Goal: Task Accomplishment & Management: Complete application form

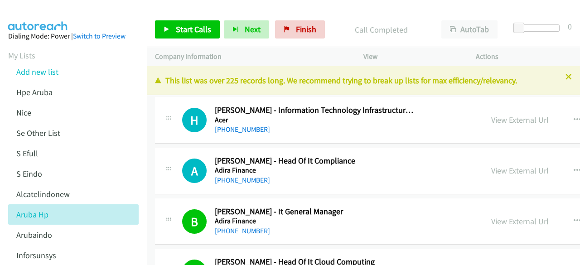
scroll to position [11784, 0]
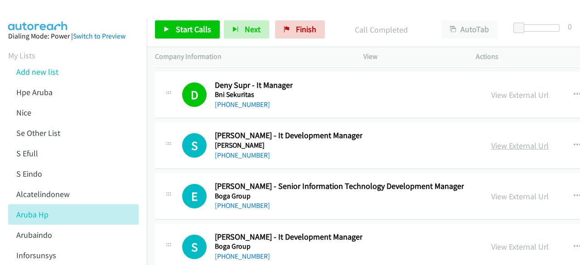
click at [491, 141] on link "View External Url" at bounding box center [520, 146] width 58 height 10
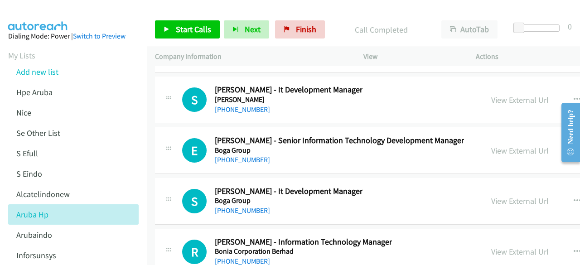
scroll to position [11835, 0]
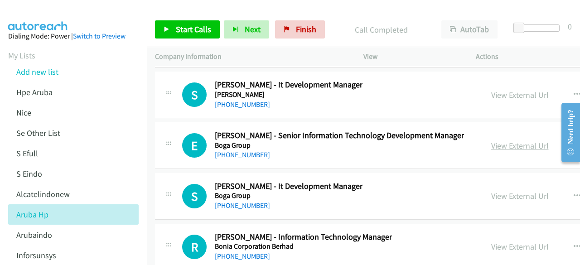
click at [491, 141] on link "View External Url" at bounding box center [520, 146] width 58 height 10
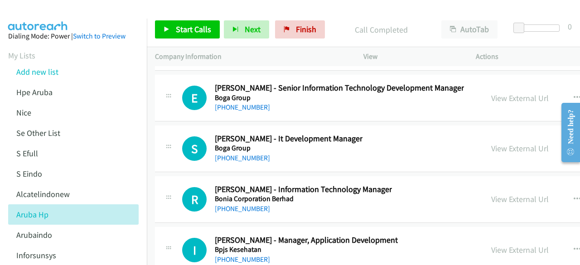
scroll to position [11883, 0]
click at [491, 143] on link "View External Url" at bounding box center [520, 148] width 58 height 10
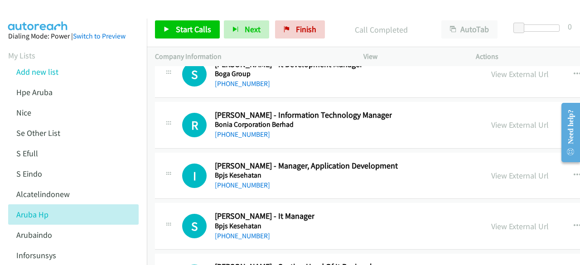
scroll to position [11957, 0]
click at [491, 119] on link "View External Url" at bounding box center [520, 124] width 58 height 10
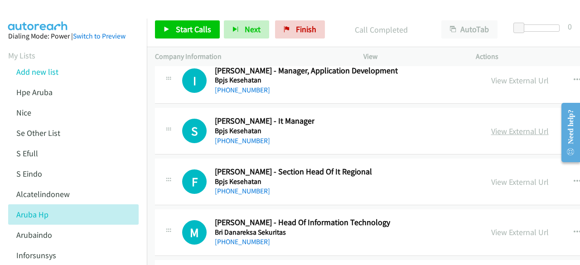
scroll to position [12052, 0]
drag, startPoint x: 480, startPoint y: 92, endPoint x: 389, endPoint y: 59, distance: 95.8
click at [491, 126] on link "View External Url" at bounding box center [520, 131] width 58 height 10
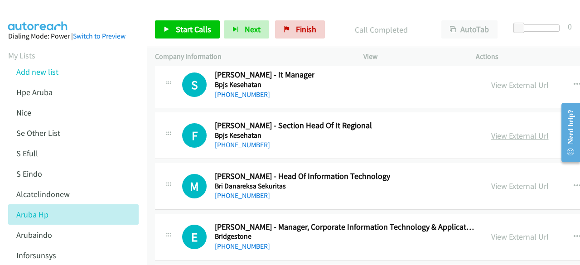
click at [491, 131] on link "View External Url" at bounding box center [520, 136] width 58 height 10
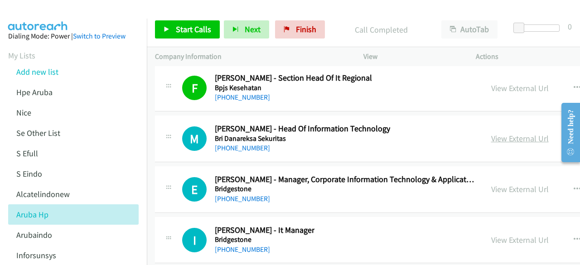
scroll to position [12146, 0]
click at [491, 133] on link "View External Url" at bounding box center [520, 138] width 58 height 10
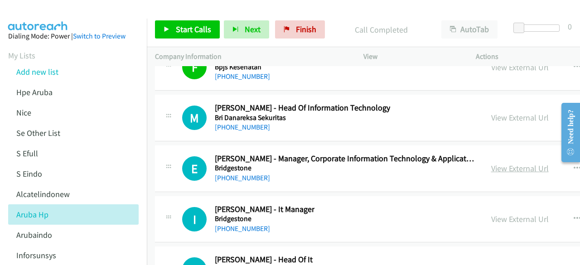
click at [491, 163] on link "View External Url" at bounding box center [520, 168] width 58 height 10
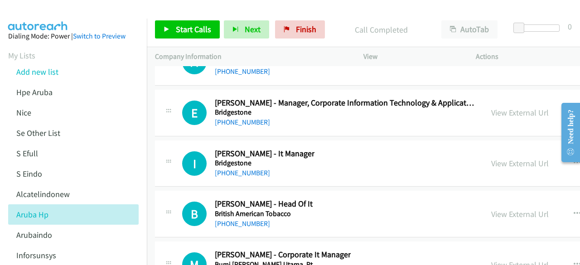
scroll to position [12223, 0]
click at [491, 158] on link "View External Url" at bounding box center [520, 163] width 58 height 10
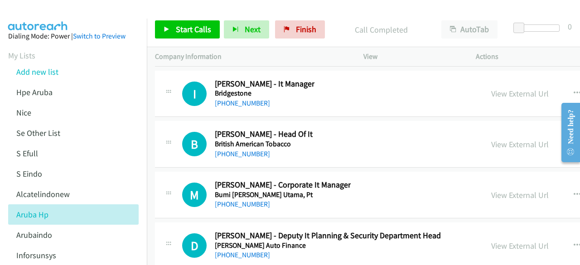
scroll to position [12293, 0]
click at [491, 139] on link "View External Url" at bounding box center [520, 144] width 58 height 10
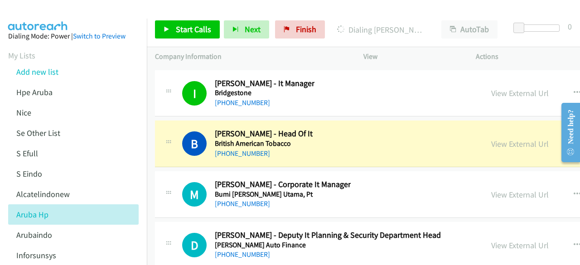
scroll to position [12314, 0]
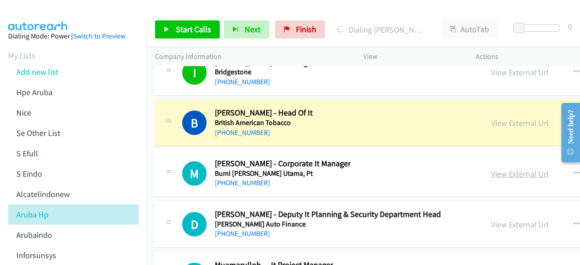
click at [491, 169] on link "View External Url" at bounding box center [520, 174] width 58 height 10
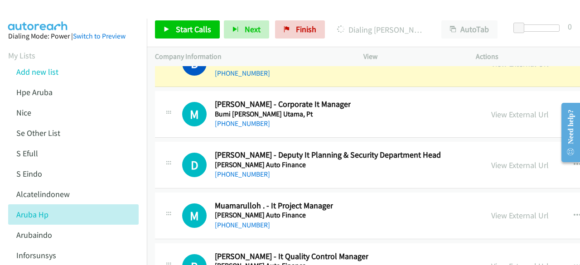
scroll to position [12374, 0]
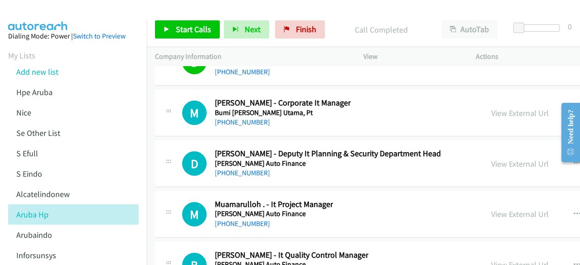
click at [254, 198] on div "M Callback Scheduled Muamarulloh . - It Project Manager Bussan Auto Finance Asi…" at bounding box center [466, 214] width 623 height 47
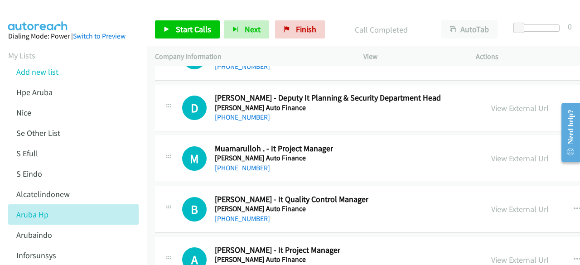
scroll to position [12432, 0]
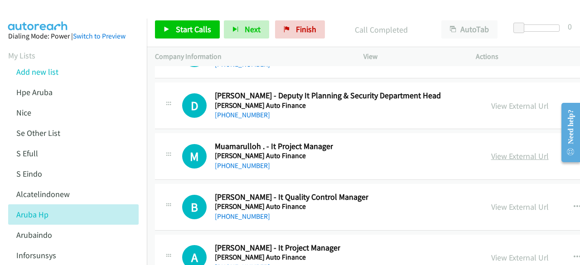
click at [491, 151] on link "View External Url" at bounding box center [520, 156] width 58 height 10
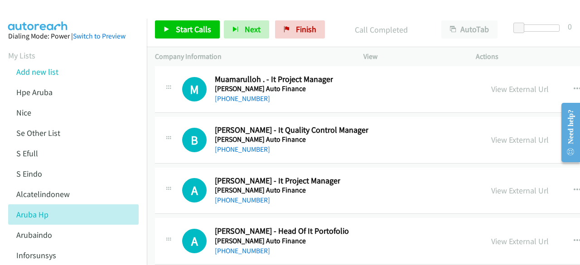
scroll to position [12532, 0]
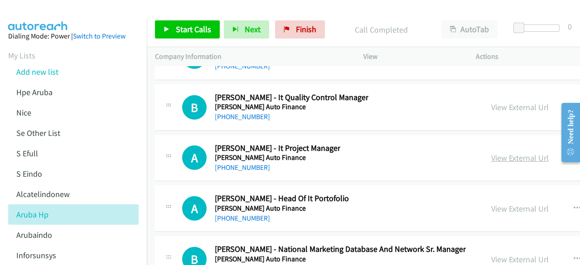
click at [491, 153] on link "View External Url" at bounding box center [520, 158] width 58 height 10
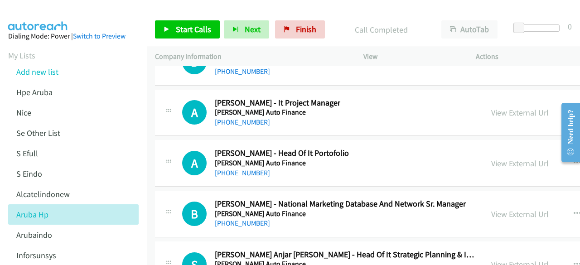
scroll to position [12586, 0]
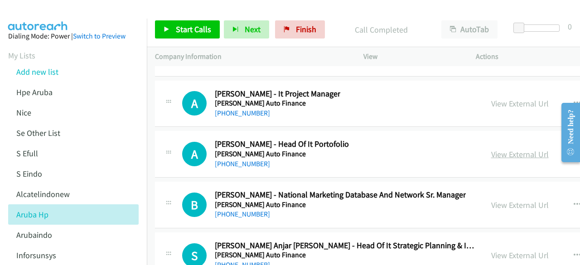
click at [493, 149] on link "View External Url" at bounding box center [520, 154] width 58 height 10
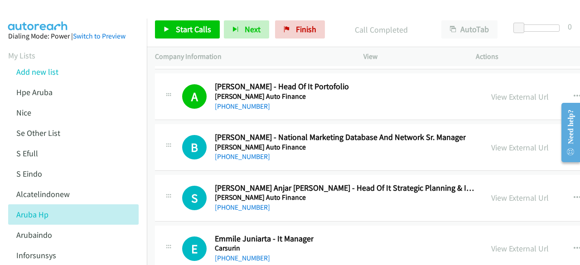
click at [400, 134] on td "B Callback Scheduled Bramanti Dwi Kurniawan - National Marketing Database And N…" at bounding box center [467, 147] width 640 height 51
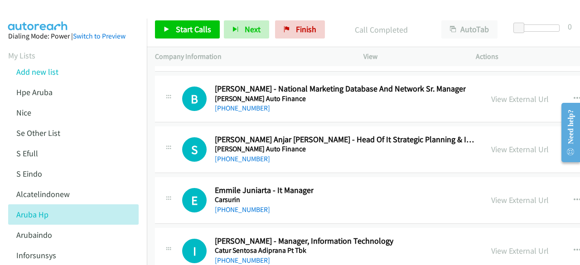
scroll to position [12693, 0]
click at [491, 144] on link "View External Url" at bounding box center [520, 149] width 58 height 10
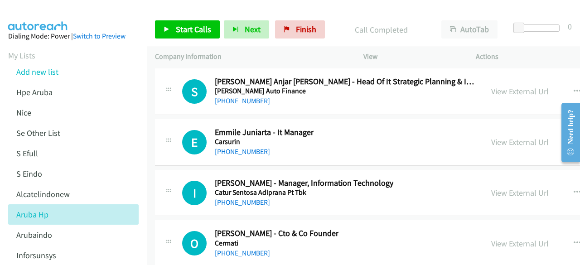
scroll to position [12756, 0]
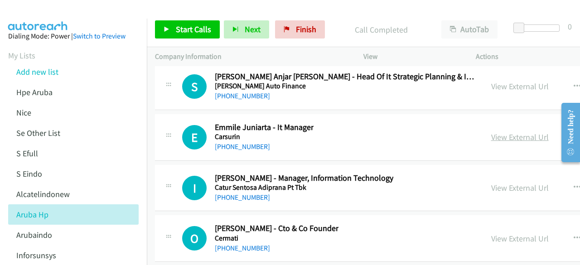
click at [493, 132] on link "View External Url" at bounding box center [520, 137] width 58 height 10
click at [491, 183] on link "View External Url" at bounding box center [520, 188] width 58 height 10
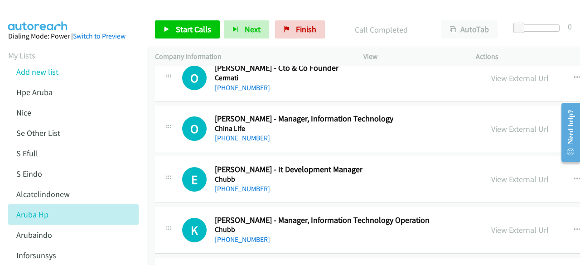
scroll to position [12917, 0]
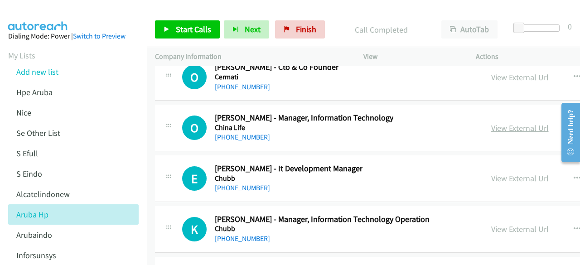
click at [491, 123] on link "View External Url" at bounding box center [520, 128] width 58 height 10
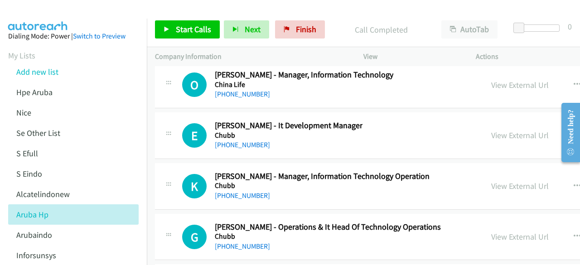
scroll to position [12960, 0]
click at [491, 130] on link "View External Url" at bounding box center [520, 135] width 58 height 10
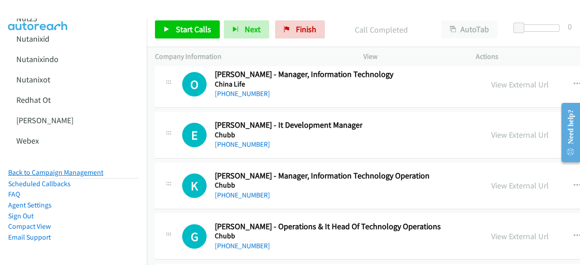
click at [84, 168] on link "Back to Campaign Management" at bounding box center [55, 172] width 95 height 9
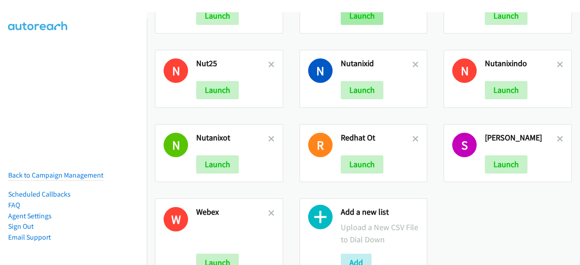
scroll to position [236, 0]
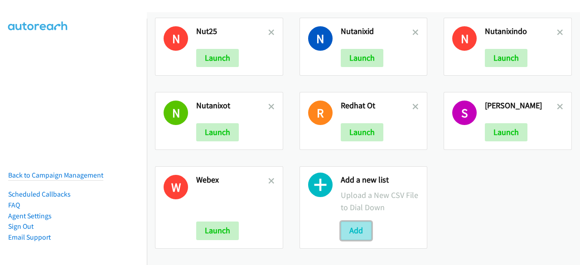
click at [357, 228] on button "Add" at bounding box center [356, 231] width 31 height 18
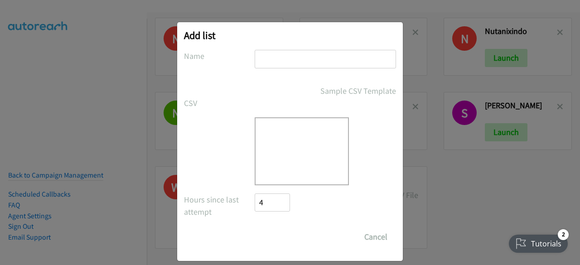
scroll to position [0, 0]
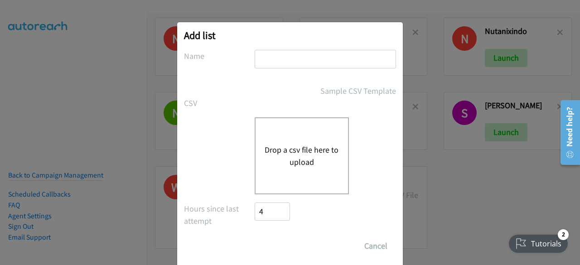
click at [316, 57] on input "text" at bounding box center [325, 59] width 141 height 19
type input "infornew"
click at [283, 165] on button "Drop a csv file here to upload" at bounding box center [302, 156] width 74 height 24
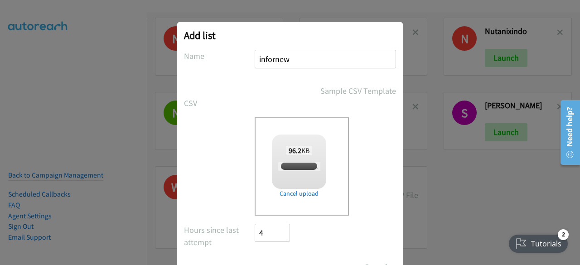
checkbox input "true"
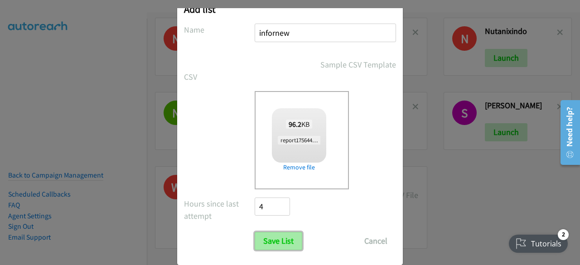
click at [280, 240] on input "Save List" at bounding box center [279, 241] width 48 height 18
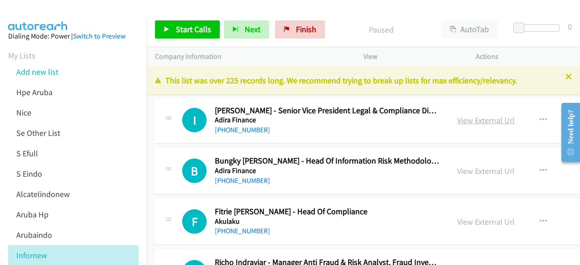
click at [457, 122] on link "View External Url" at bounding box center [486, 120] width 58 height 10
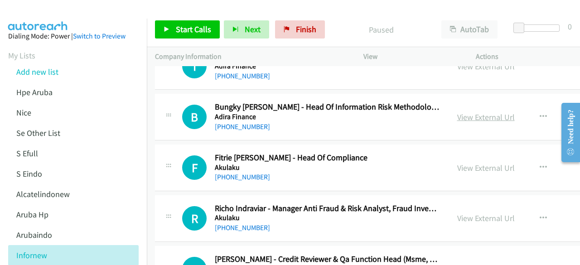
click at [464, 120] on link "View External Url" at bounding box center [486, 117] width 58 height 10
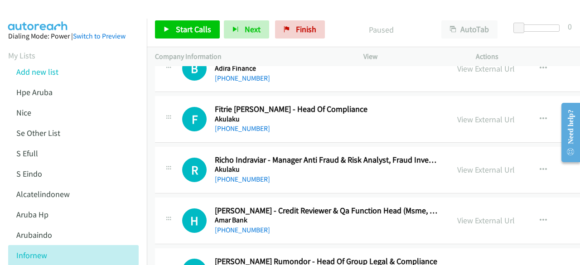
scroll to position [103, 0]
click at [462, 124] on div "View External Url" at bounding box center [486, 119] width 58 height 12
click at [463, 122] on link "View External Url" at bounding box center [486, 119] width 58 height 10
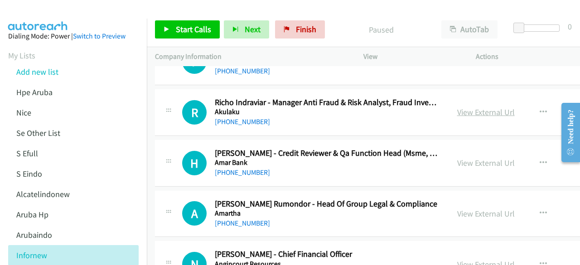
scroll to position [160, 0]
click at [465, 116] on link "View External Url" at bounding box center [486, 112] width 58 height 10
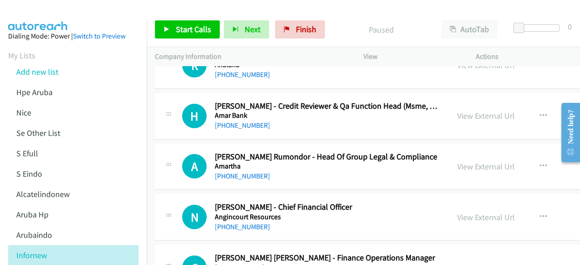
scroll to position [214, 0]
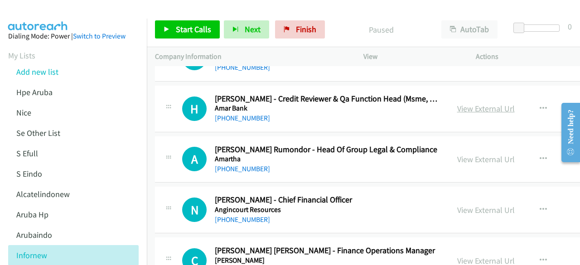
click at [462, 110] on link "View External Url" at bounding box center [486, 108] width 58 height 10
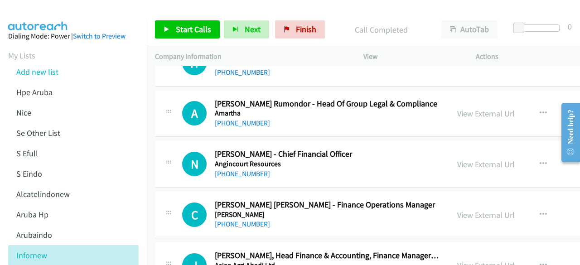
scroll to position [261, 0]
click at [470, 112] on link "View External Url" at bounding box center [486, 113] width 58 height 10
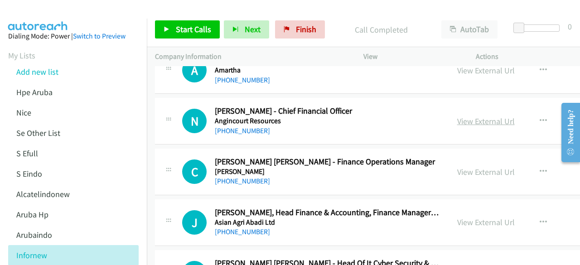
scroll to position [323, 0]
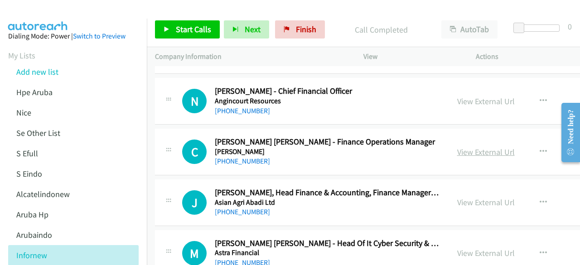
click at [476, 149] on link "View External Url" at bounding box center [486, 152] width 58 height 10
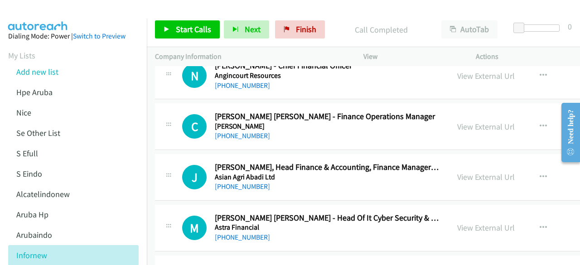
scroll to position [349, 0]
click at [468, 75] on link "View External Url" at bounding box center [486, 75] width 58 height 10
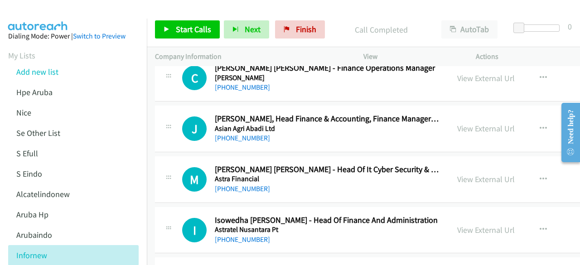
scroll to position [415, 0]
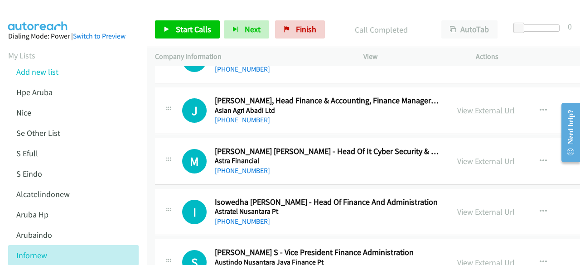
click at [462, 107] on link "View External Url" at bounding box center [486, 110] width 58 height 10
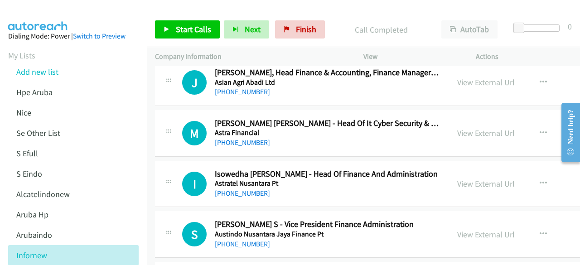
scroll to position [445, 0]
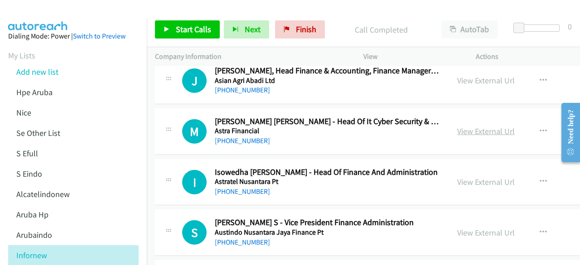
click at [462, 131] on link "View External Url" at bounding box center [486, 131] width 58 height 10
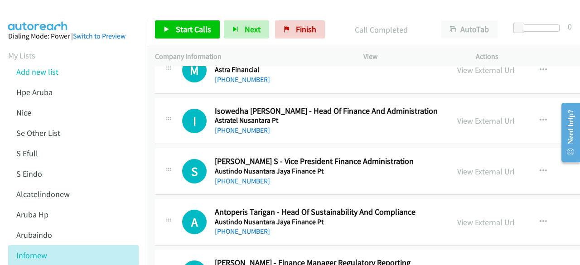
scroll to position [511, 0]
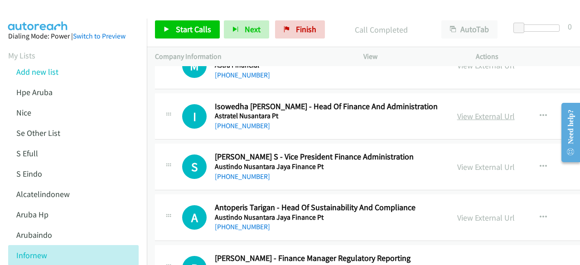
click at [457, 115] on link "View External Url" at bounding box center [486, 116] width 58 height 10
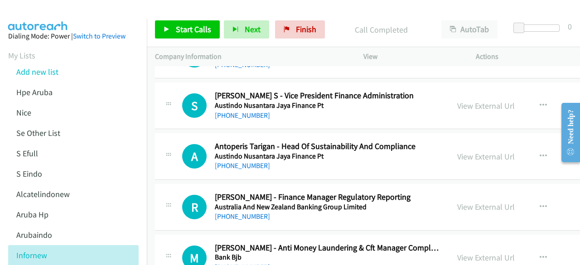
scroll to position [575, 0]
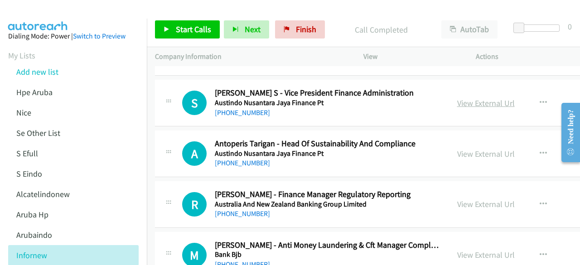
click at [467, 102] on link "View External Url" at bounding box center [486, 103] width 58 height 10
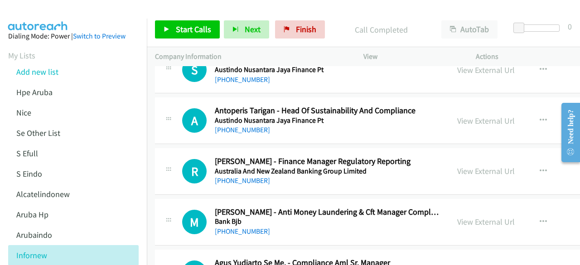
scroll to position [614, 0]
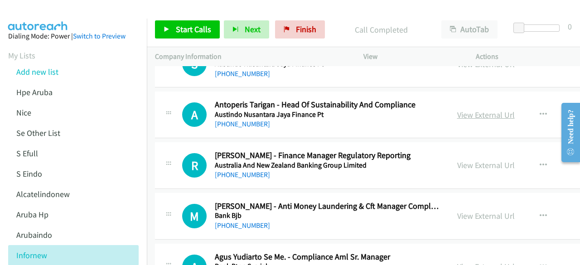
click at [460, 115] on link "View External Url" at bounding box center [486, 115] width 58 height 10
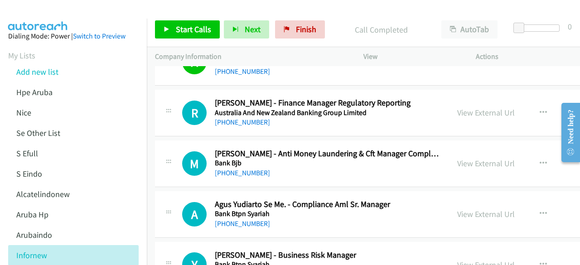
scroll to position [670, 0]
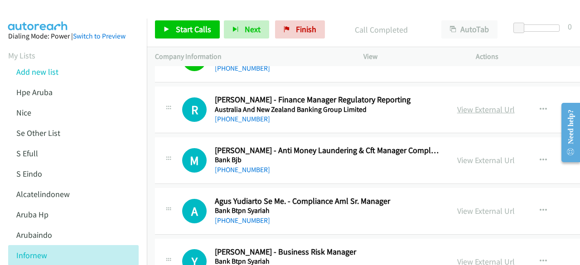
click at [482, 106] on link "View External Url" at bounding box center [486, 109] width 58 height 10
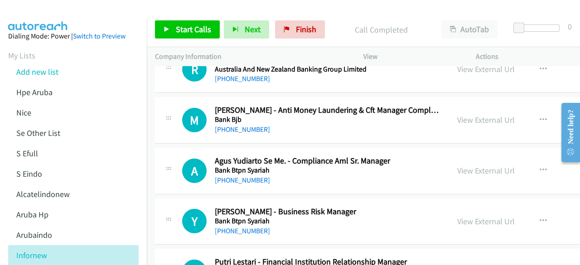
scroll to position [713, 0]
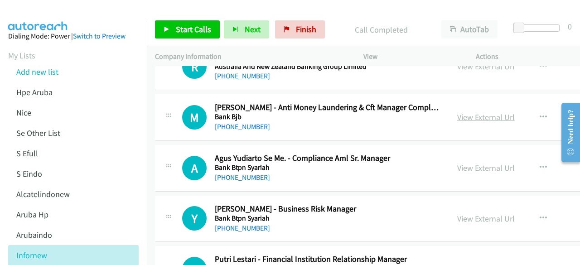
click at [457, 112] on link "View External Url" at bounding box center [486, 117] width 58 height 10
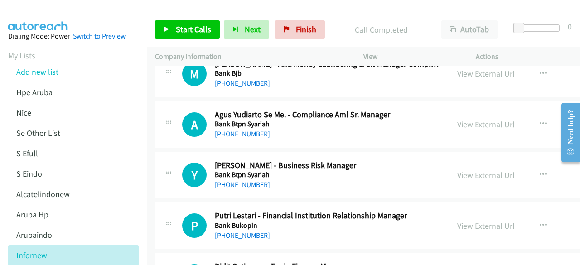
scroll to position [758, 0]
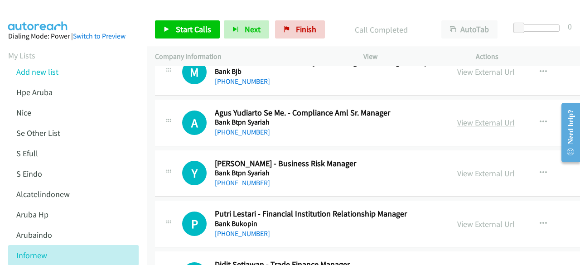
click at [461, 119] on link "View External Url" at bounding box center [486, 122] width 58 height 10
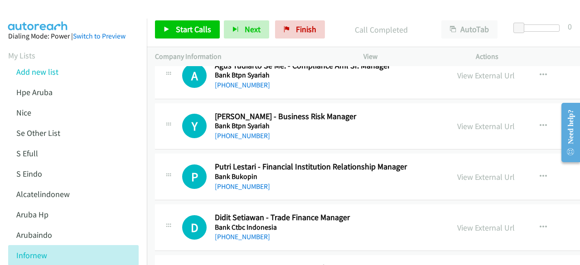
scroll to position [816, 0]
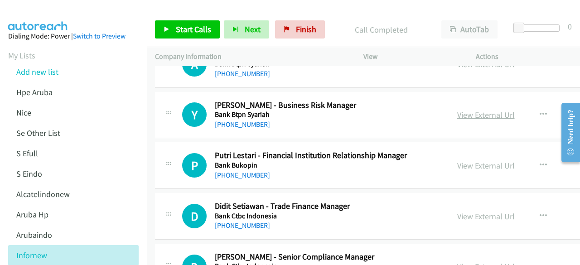
click at [466, 111] on link "View External Url" at bounding box center [486, 115] width 58 height 10
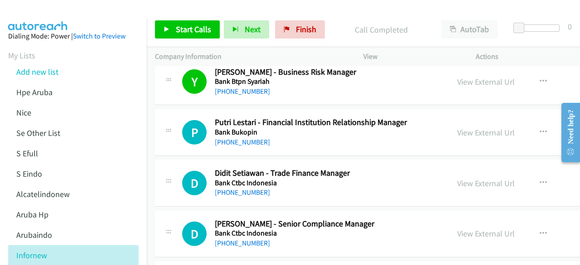
scroll to position [852, 0]
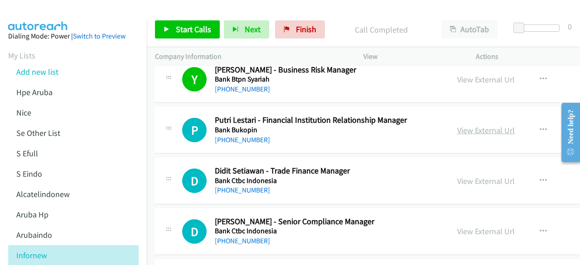
click at [476, 129] on link "View External Url" at bounding box center [486, 130] width 58 height 10
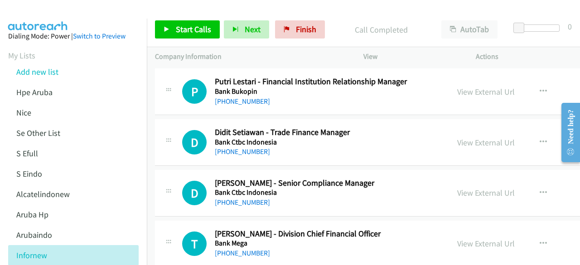
scroll to position [891, 0]
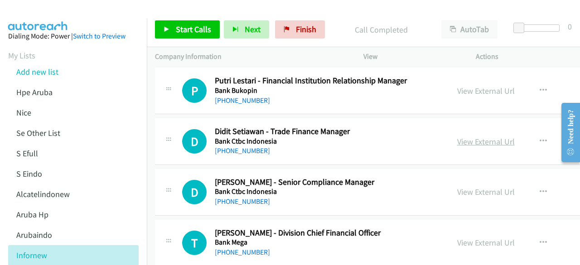
click at [471, 136] on link "View External Url" at bounding box center [486, 141] width 58 height 10
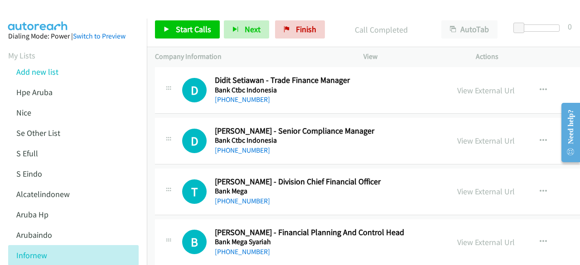
scroll to position [943, 0]
click at [464, 136] on link "View External Url" at bounding box center [486, 140] width 58 height 10
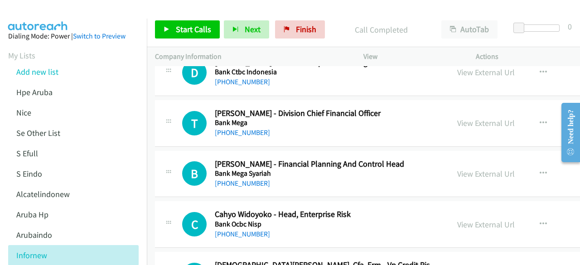
scroll to position [1012, 0]
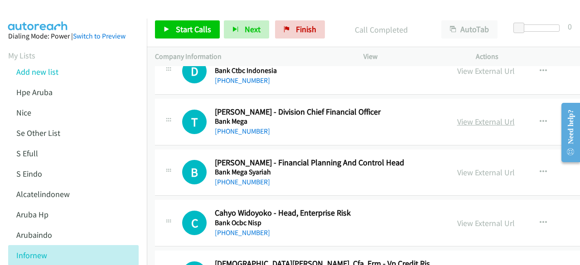
click at [462, 116] on link "View External Url" at bounding box center [486, 121] width 58 height 10
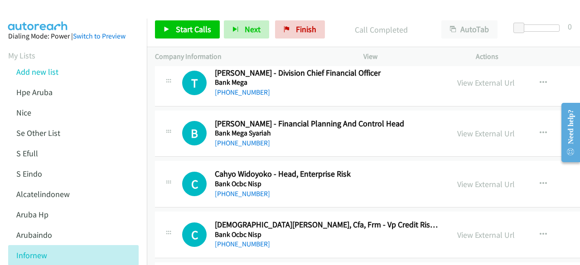
scroll to position [1060, 0]
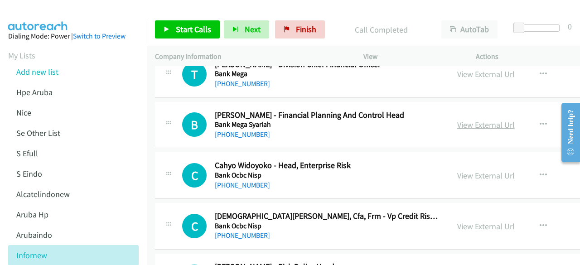
click at [491, 123] on link "View External Url" at bounding box center [486, 125] width 58 height 10
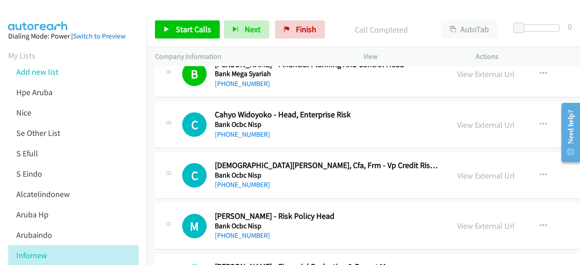
scroll to position [1111, 0]
click at [457, 120] on link "View External Url" at bounding box center [486, 124] width 58 height 10
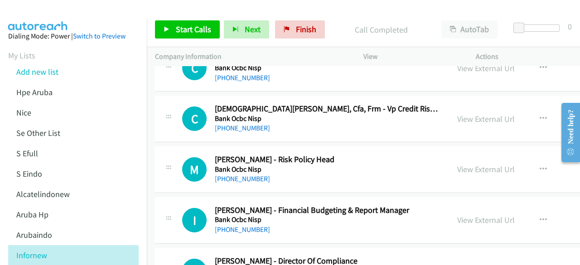
scroll to position [1169, 0]
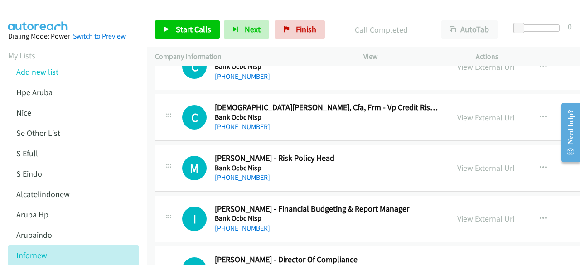
click at [477, 114] on link "View External Url" at bounding box center [486, 117] width 58 height 10
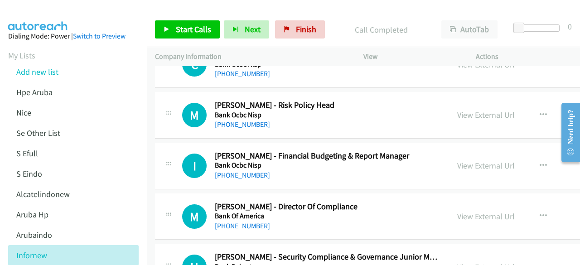
scroll to position [1228, 0]
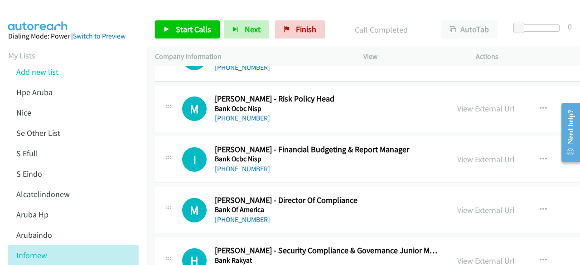
click at [480, 111] on div "View External Url View External Url Schedule/Manage Callback Start Calls Here R…" at bounding box center [526, 109] width 155 height 30
click at [480, 109] on link "View External Url" at bounding box center [486, 108] width 58 height 10
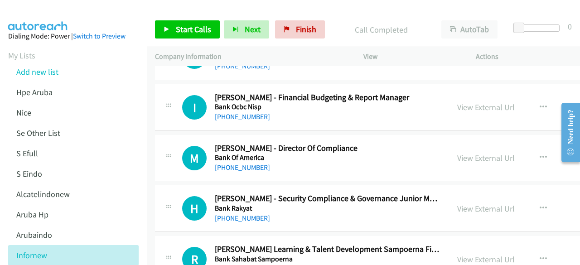
scroll to position [1281, 0]
click at [457, 102] on link "View External Url" at bounding box center [486, 107] width 58 height 10
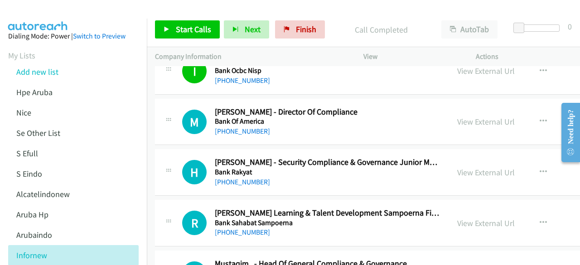
scroll to position [1322, 0]
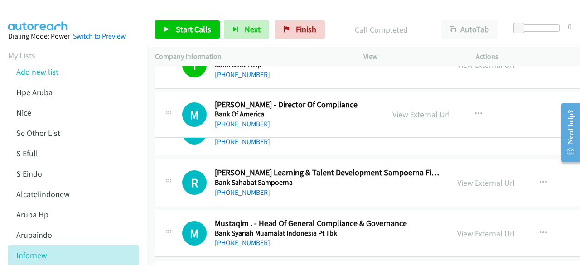
drag, startPoint x: 455, startPoint y: 113, endPoint x: 461, endPoint y: 114, distance: 5.6
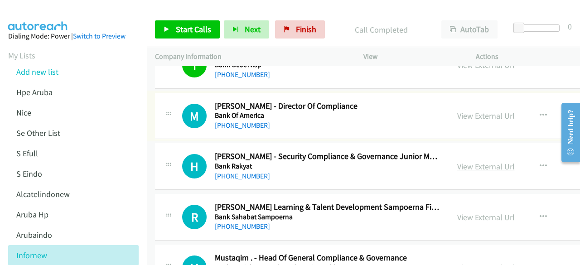
click at [471, 161] on link "View External Url" at bounding box center [486, 166] width 58 height 10
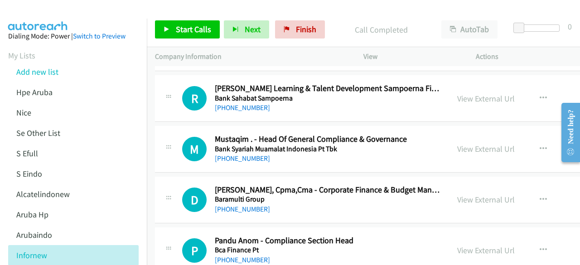
scroll to position [1442, 0]
click at [457, 146] on link "View External Url" at bounding box center [486, 148] width 58 height 10
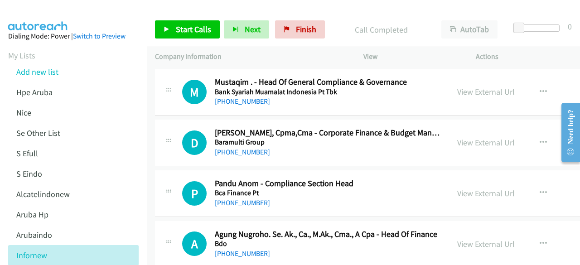
scroll to position [1531, 0]
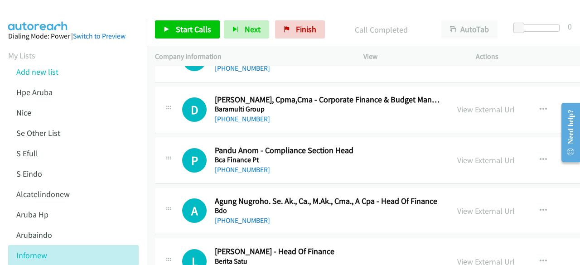
click at [474, 106] on link "View External Url" at bounding box center [486, 109] width 58 height 10
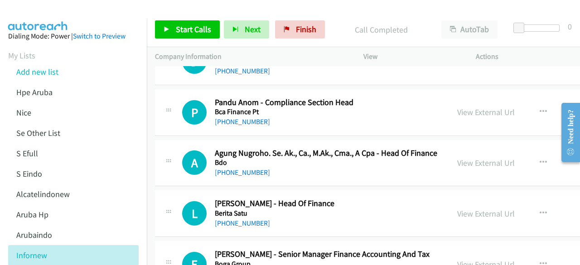
scroll to position [1580, 0]
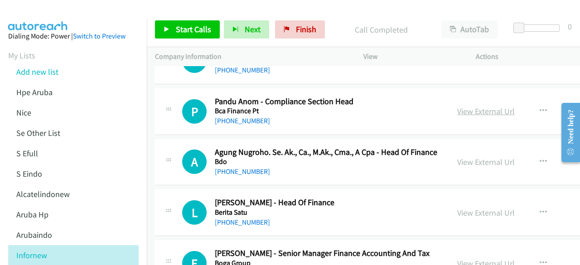
click at [487, 111] on link "View External Url" at bounding box center [486, 111] width 58 height 10
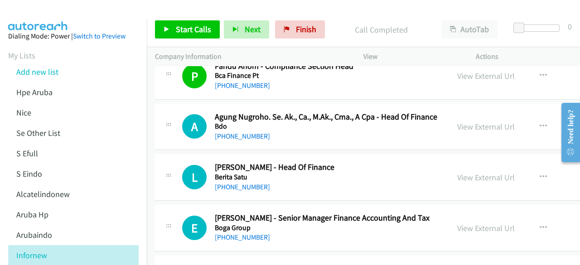
scroll to position [1617, 0]
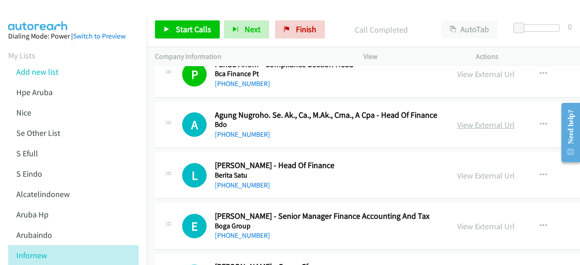
click at [465, 120] on link "View External Url" at bounding box center [486, 125] width 58 height 10
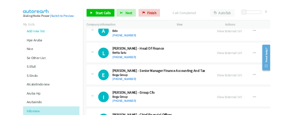
scroll to position [1672, 0]
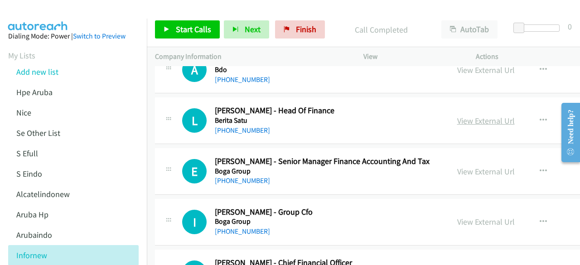
click at [465, 116] on link "View External Url" at bounding box center [486, 121] width 58 height 10
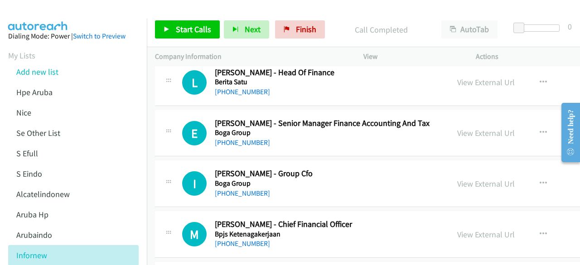
scroll to position [1711, 0]
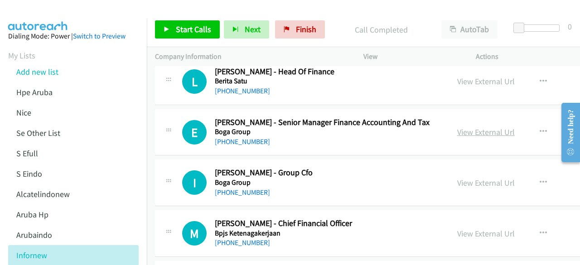
click at [457, 127] on link "View External Url" at bounding box center [486, 132] width 58 height 10
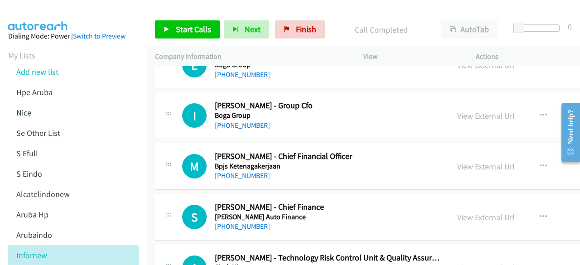
scroll to position [1784, 0]
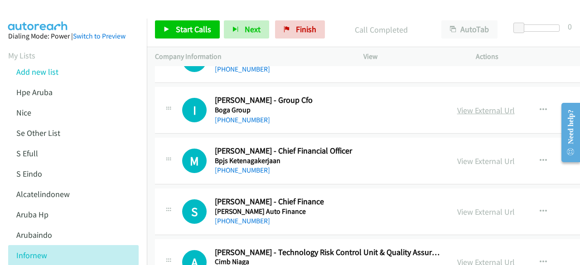
click at [464, 107] on link "View External Url" at bounding box center [486, 110] width 58 height 10
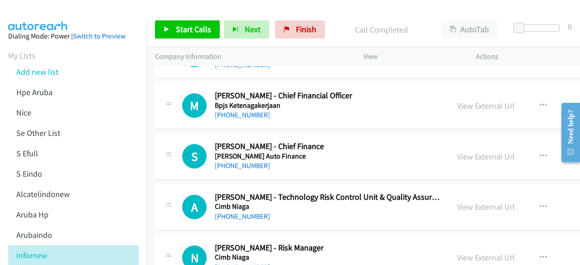
scroll to position [1840, 0]
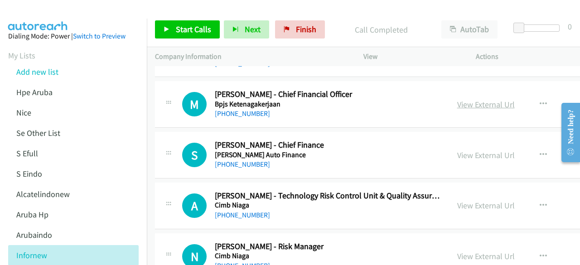
click at [476, 99] on link "View External Url" at bounding box center [486, 104] width 58 height 10
click at [469, 150] on link "View External Url" at bounding box center [486, 155] width 58 height 10
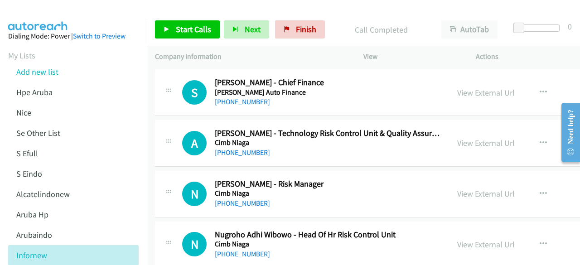
scroll to position [1912, 0]
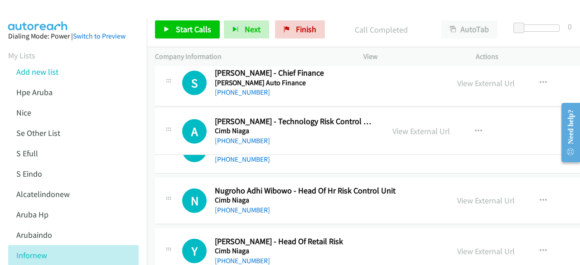
drag, startPoint x: 447, startPoint y: 124, endPoint x: 466, endPoint y: 127, distance: 18.9
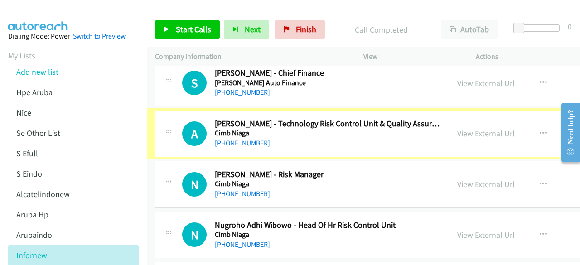
click at [466, 128] on link "View External Url" at bounding box center [486, 133] width 58 height 10
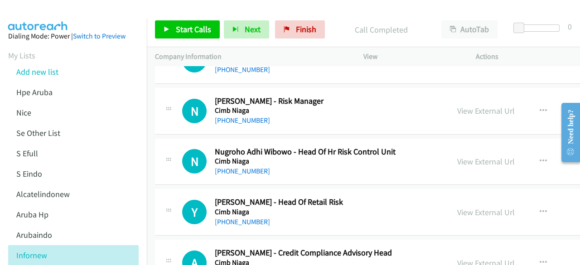
scroll to position [1986, 0]
click at [464, 105] on link "View External Url" at bounding box center [486, 110] width 58 height 10
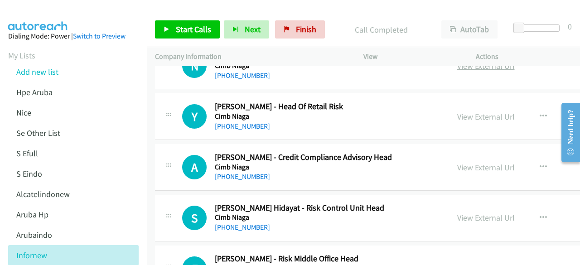
scroll to position [2083, 0]
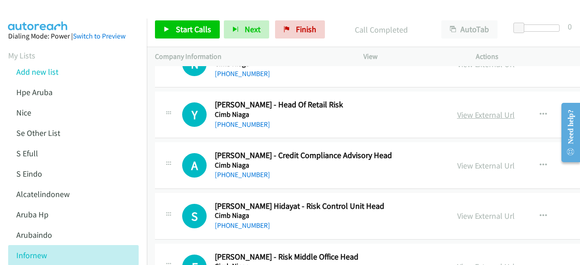
click at [460, 110] on link "View External Url" at bounding box center [486, 115] width 58 height 10
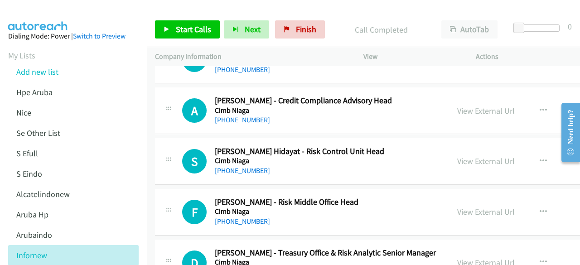
scroll to position [2140, 0]
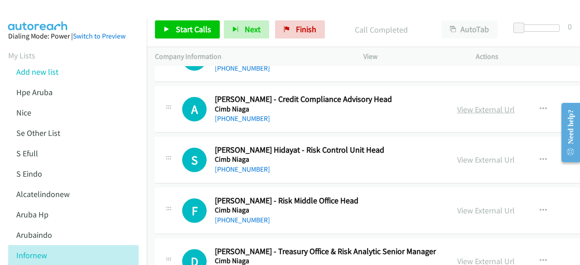
click at [468, 104] on link "View External Url" at bounding box center [486, 109] width 58 height 10
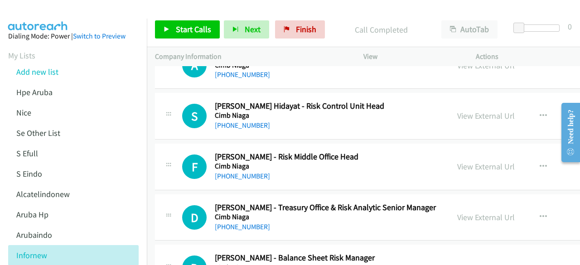
scroll to position [2190, 0]
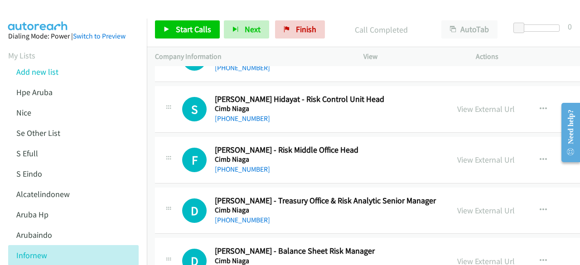
click at [457, 107] on div "View External Url" at bounding box center [486, 109] width 58 height 12
click at [459, 104] on link "View External Url" at bounding box center [486, 109] width 58 height 10
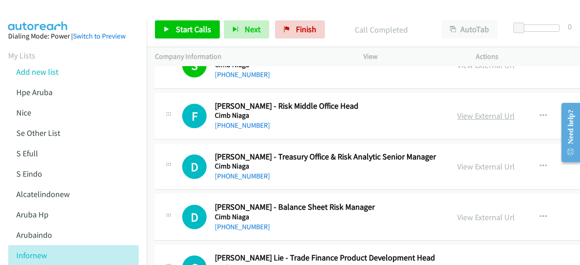
click at [483, 111] on link "View External Url" at bounding box center [486, 116] width 58 height 10
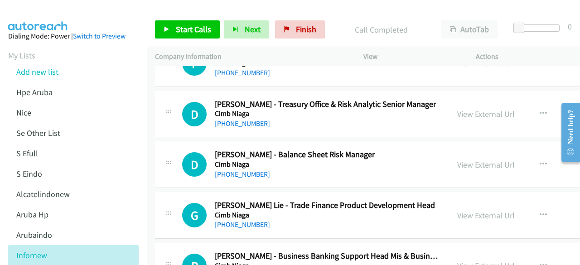
scroll to position [2287, 0]
click at [461, 108] on link "View External Url" at bounding box center [486, 113] width 58 height 10
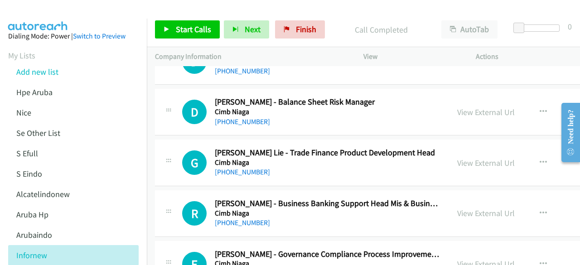
scroll to position [2340, 0]
click at [457, 107] on link "View External Url" at bounding box center [486, 112] width 58 height 10
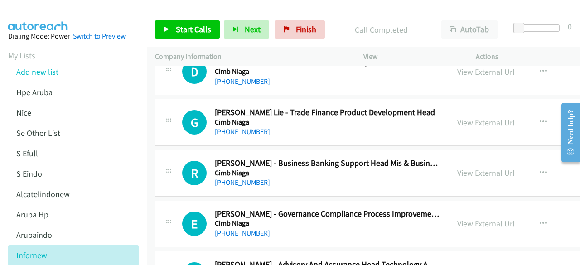
scroll to position [2381, 0]
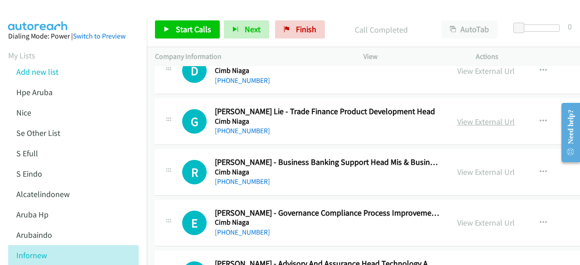
click at [457, 116] on link "View External Url" at bounding box center [486, 121] width 58 height 10
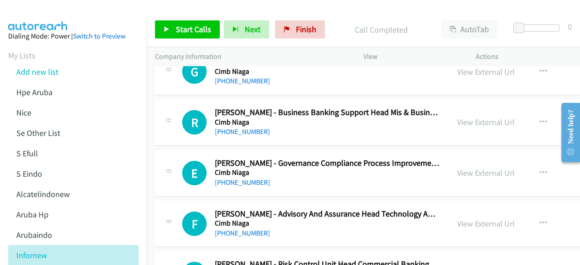
scroll to position [2431, 0]
click at [457, 116] on link "View External Url" at bounding box center [486, 121] width 58 height 10
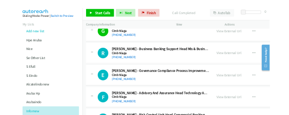
scroll to position [2485, 0]
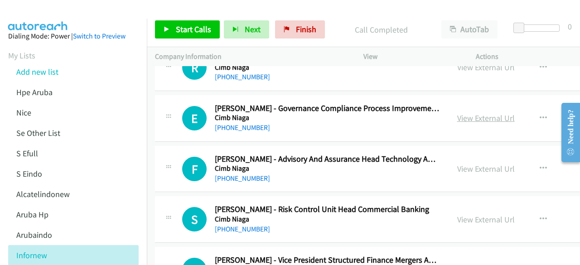
click at [461, 113] on link "View External Url" at bounding box center [486, 118] width 58 height 10
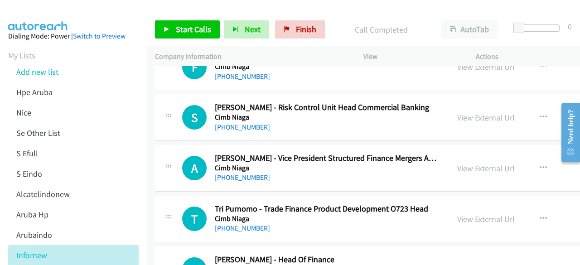
scroll to position [2588, 0]
click at [460, 111] on div "View External Url" at bounding box center [486, 117] width 58 height 12
click at [460, 112] on link "View External Url" at bounding box center [486, 117] width 58 height 10
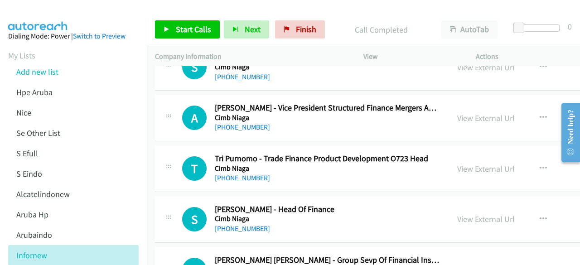
scroll to position [2638, 0]
click at [463, 112] on link "View External Url" at bounding box center [486, 117] width 58 height 10
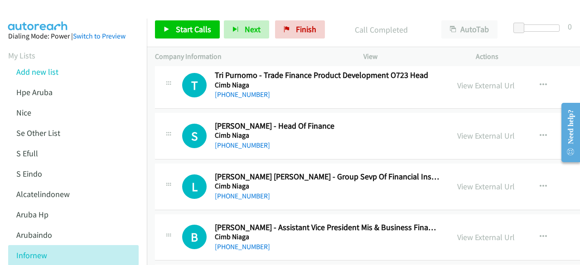
scroll to position [2713, 0]
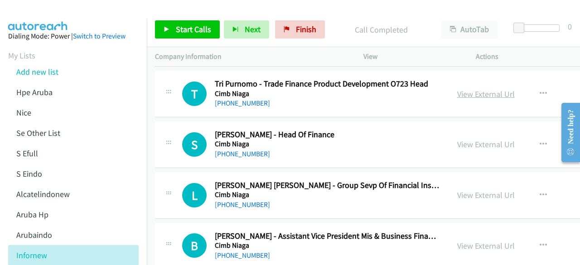
click at [460, 89] on link "View External Url" at bounding box center [486, 94] width 58 height 10
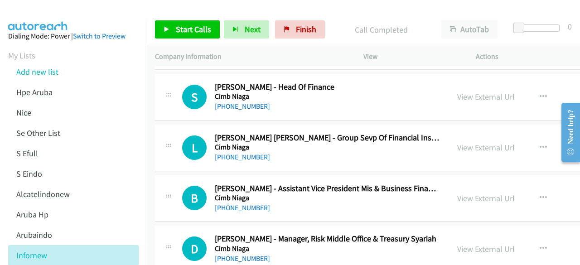
click at [453, 95] on div "View External Url View External Url Schedule/Manage Callback Start Calls Here R…" at bounding box center [526, 97] width 155 height 30
click at [460, 92] on link "View External Url" at bounding box center [486, 97] width 58 height 10
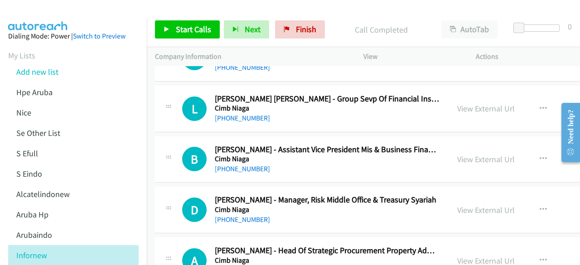
scroll to position [2833, 0]
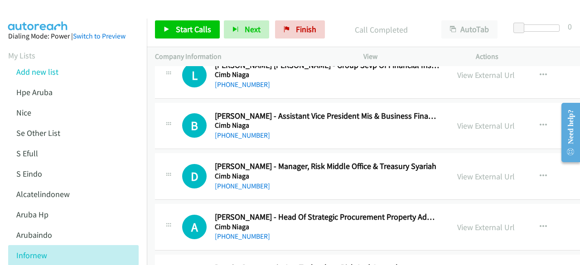
click at [449, 112] on div "View External Url View External Url Schedule/Manage Callback Start Calls Here R…" at bounding box center [526, 126] width 155 height 30
click at [457, 121] on link "View External Url" at bounding box center [486, 126] width 58 height 10
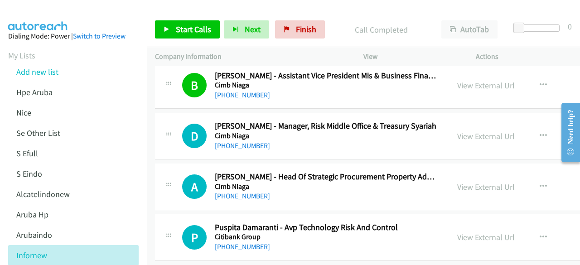
scroll to position [2880, 0]
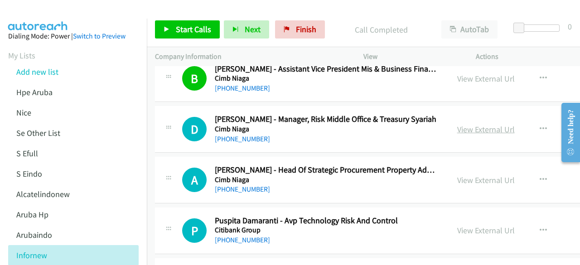
click at [481, 124] on link "View External Url" at bounding box center [486, 129] width 58 height 10
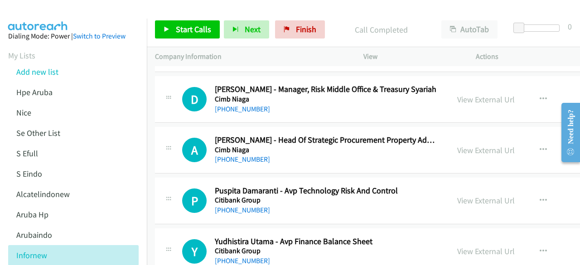
scroll to position [2914, 0]
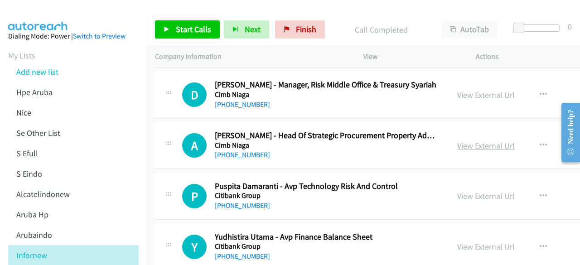
click at [460, 141] on link "View External Url" at bounding box center [486, 146] width 58 height 10
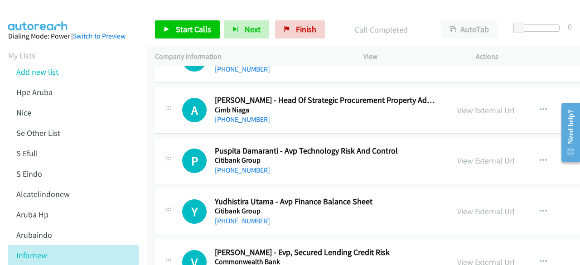
scroll to position [2984, 0]
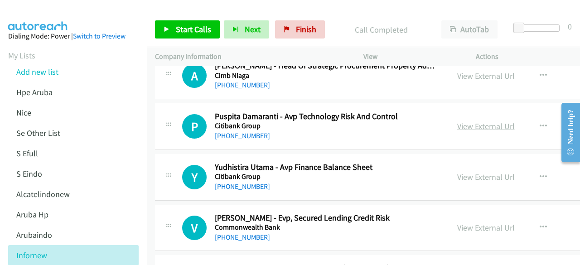
click at [464, 121] on link "View External Url" at bounding box center [486, 126] width 58 height 10
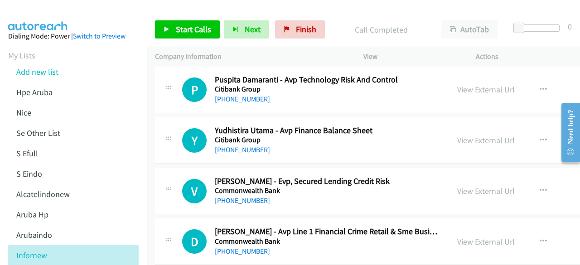
scroll to position [3021, 0]
click at [462, 135] on link "View External Url" at bounding box center [486, 140] width 58 height 10
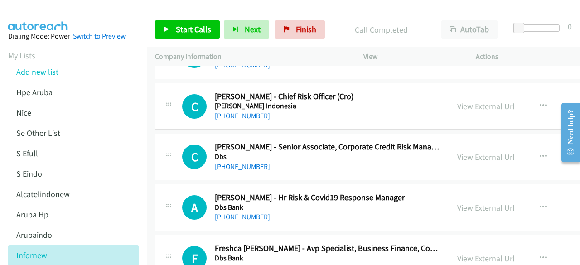
scroll to position [3359, 0]
click at [484, 151] on link "View External Url" at bounding box center [486, 156] width 58 height 10
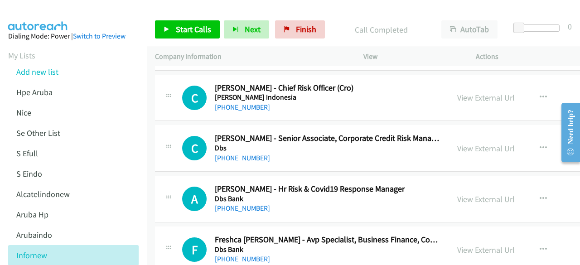
scroll to position [3368, 0]
click at [479, 92] on link "View External Url" at bounding box center [486, 97] width 58 height 10
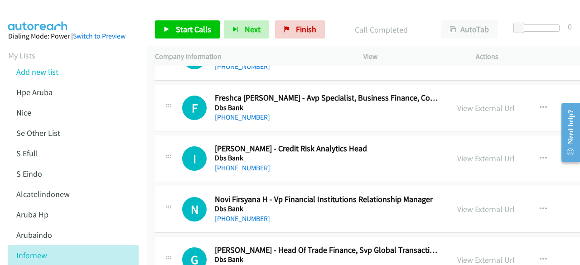
scroll to position [3510, 0]
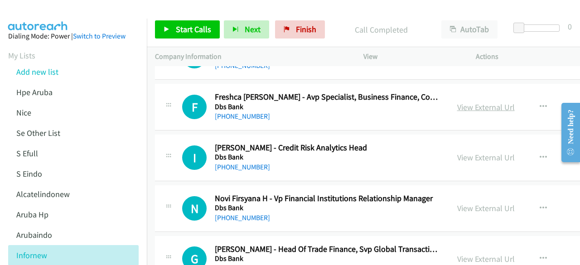
click at [457, 102] on link "View External Url" at bounding box center [486, 107] width 58 height 10
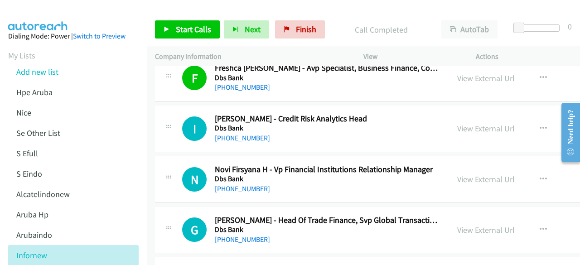
scroll to position [3542, 0]
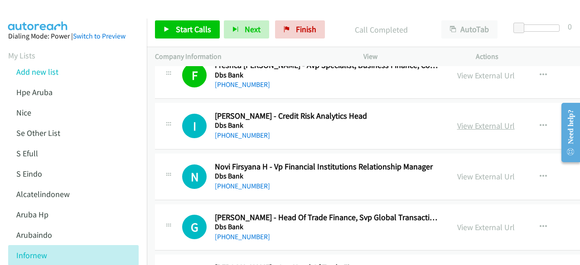
click at [457, 121] on link "View External Url" at bounding box center [486, 126] width 58 height 10
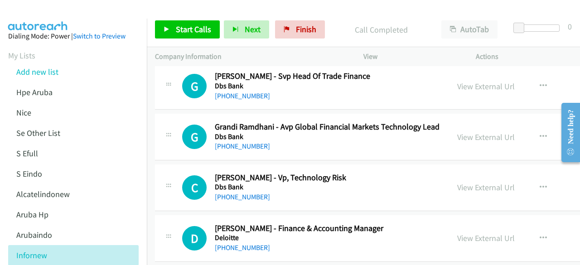
scroll to position [3738, 0]
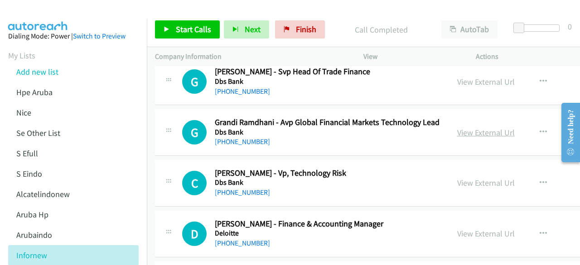
click at [466, 127] on link "View External Url" at bounding box center [486, 132] width 58 height 10
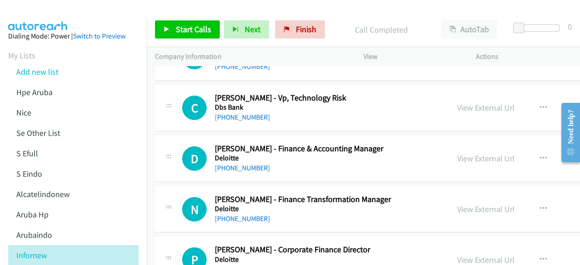
scroll to position [3816, 0]
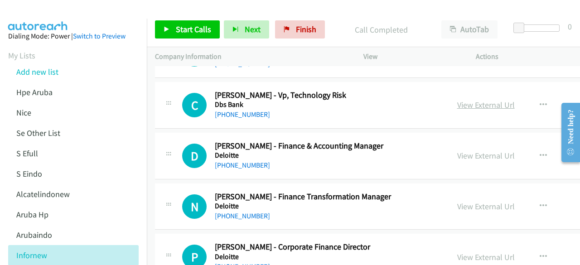
click at [474, 100] on link "View External Url" at bounding box center [486, 105] width 58 height 10
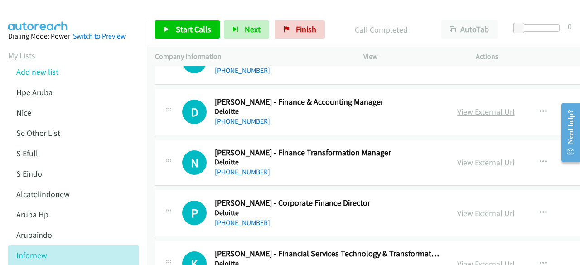
click at [477, 107] on link "View External Url" at bounding box center [486, 112] width 58 height 10
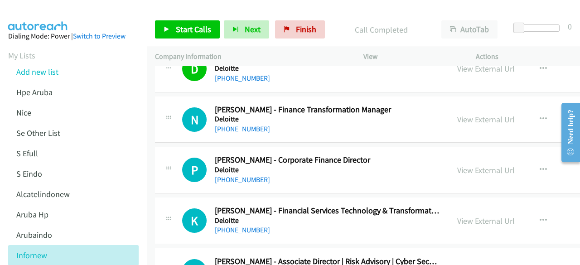
scroll to position [3904, 0]
click at [457, 114] on link "View External Url" at bounding box center [486, 119] width 58 height 10
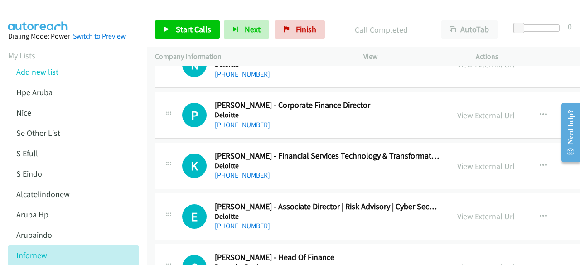
click at [464, 110] on link "View External Url" at bounding box center [486, 115] width 58 height 10
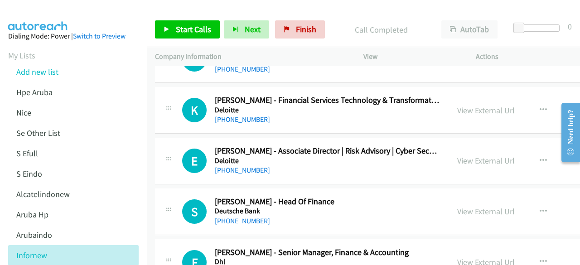
scroll to position [4018, 0]
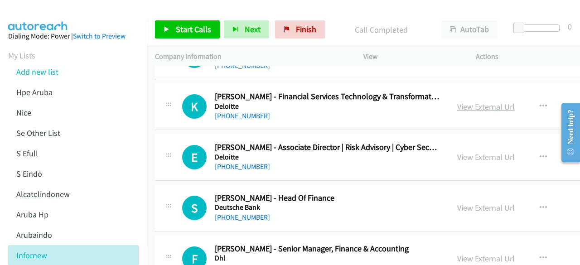
click at [459, 102] on link "View External Url" at bounding box center [486, 107] width 58 height 10
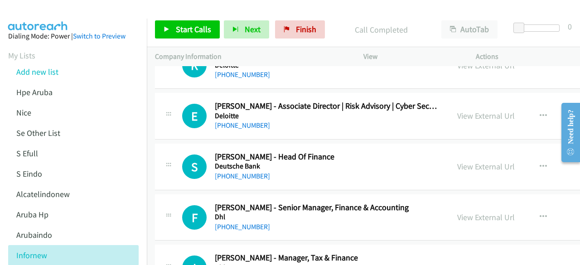
scroll to position [4061, 0]
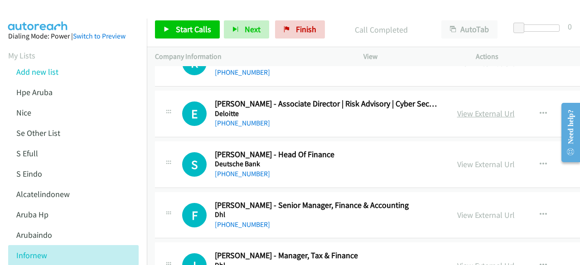
click at [457, 108] on link "View External Url" at bounding box center [486, 113] width 58 height 10
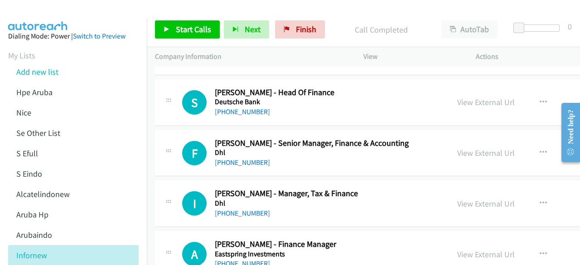
scroll to position [4124, 0]
click at [463, 97] on link "View External Url" at bounding box center [486, 102] width 58 height 10
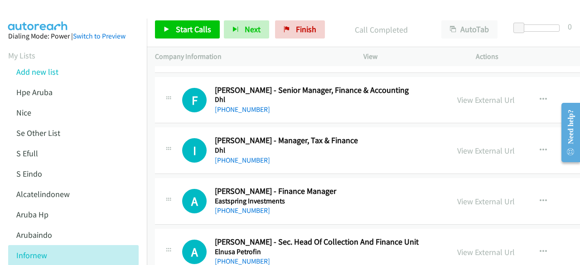
scroll to position [4178, 0]
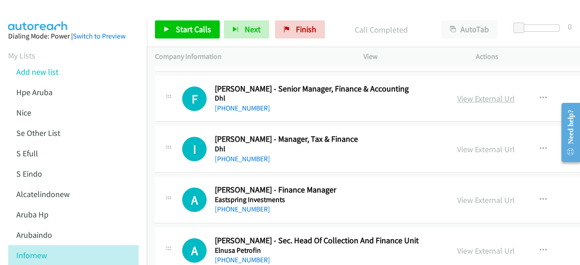
click at [473, 93] on link "View External Url" at bounding box center [486, 98] width 58 height 10
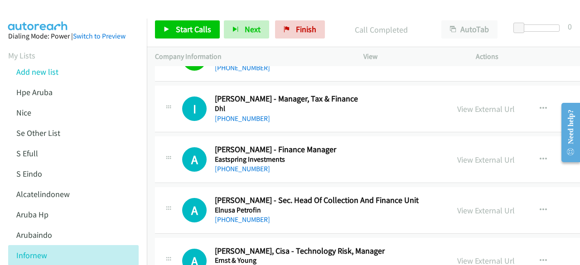
scroll to position [4218, 0]
click at [469, 103] on link "View External Url" at bounding box center [486, 108] width 58 height 10
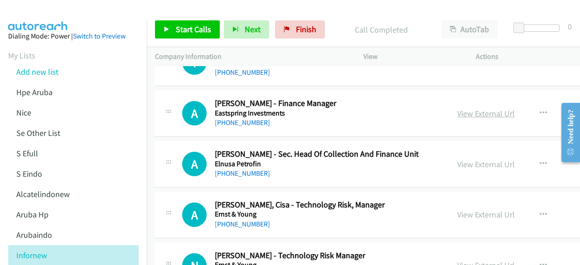
click at [457, 108] on link "View External Url" at bounding box center [486, 113] width 58 height 10
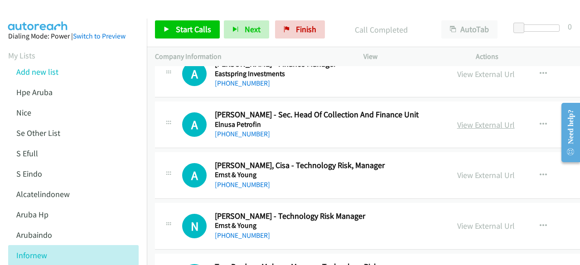
click at [458, 120] on link "View External Url" at bounding box center [486, 125] width 58 height 10
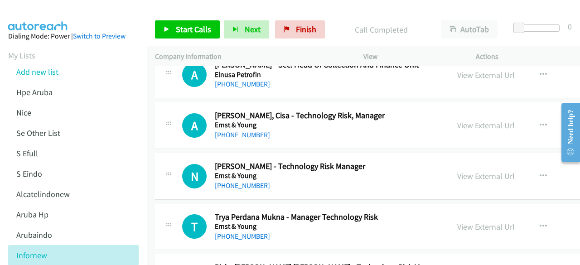
scroll to position [4354, 0]
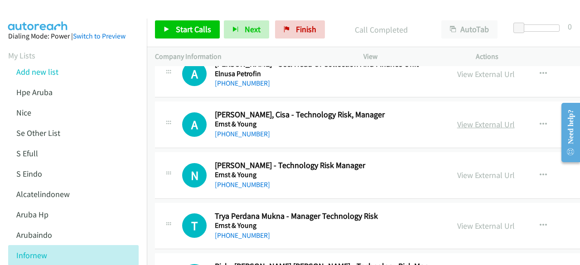
click at [465, 119] on link "View External Url" at bounding box center [486, 124] width 58 height 10
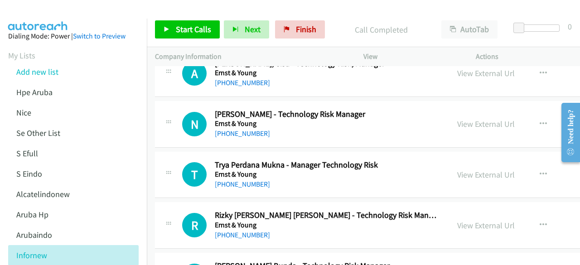
scroll to position [4407, 0]
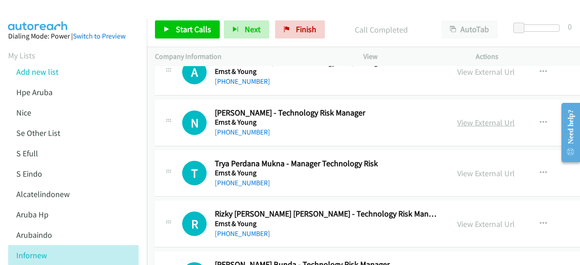
click at [469, 117] on link "View External Url" at bounding box center [486, 122] width 58 height 10
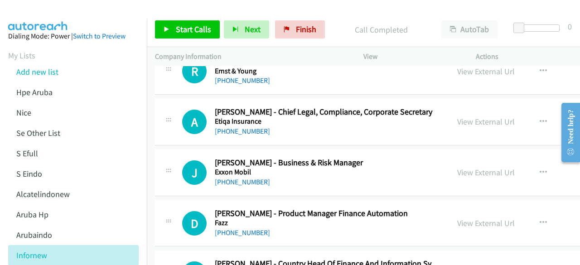
scroll to position [4611, 0]
click at [457, 167] on link "View External Url" at bounding box center [486, 172] width 58 height 10
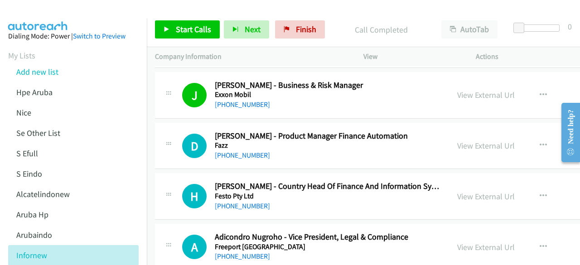
scroll to position [4690, 0]
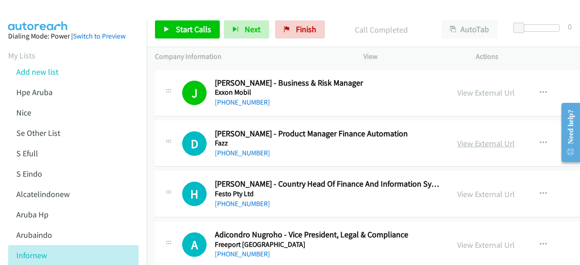
click at [462, 138] on link "View External Url" at bounding box center [486, 143] width 58 height 10
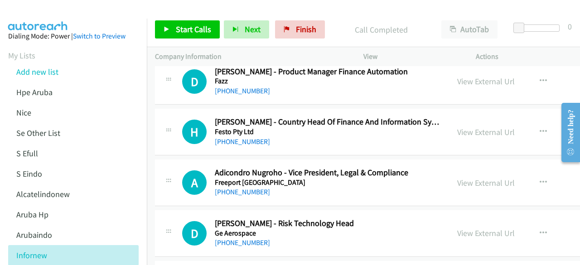
scroll to position [4753, 0]
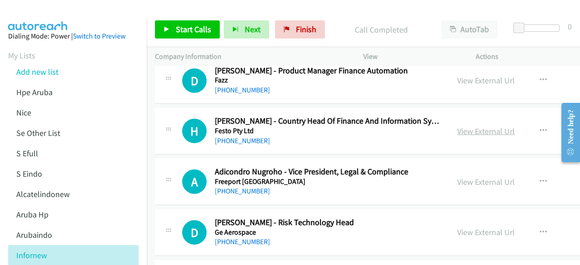
click at [470, 126] on link "View External Url" at bounding box center [486, 131] width 58 height 10
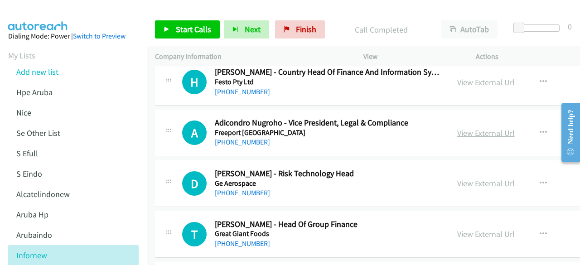
scroll to position [4804, 0]
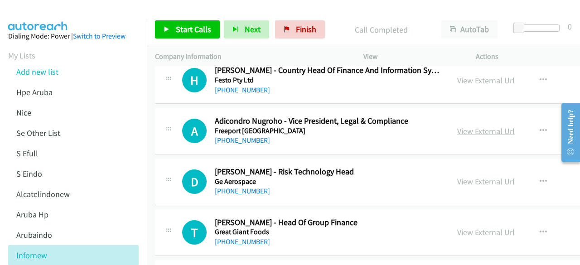
click at [478, 126] on link "View External Url" at bounding box center [486, 131] width 58 height 10
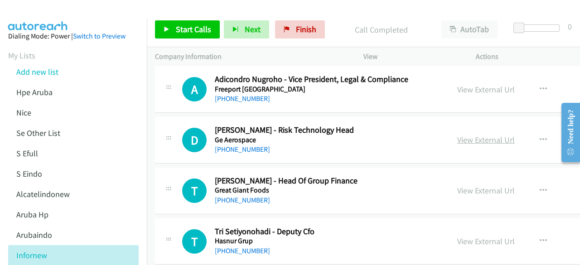
click at [459, 135] on link "View External Url" at bounding box center [486, 140] width 58 height 10
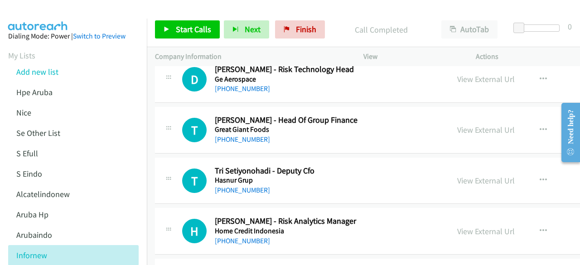
scroll to position [4907, 0]
click at [461, 124] on link "View External Url" at bounding box center [486, 129] width 58 height 10
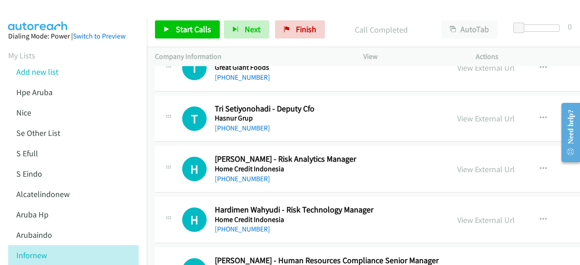
scroll to position [5015, 0]
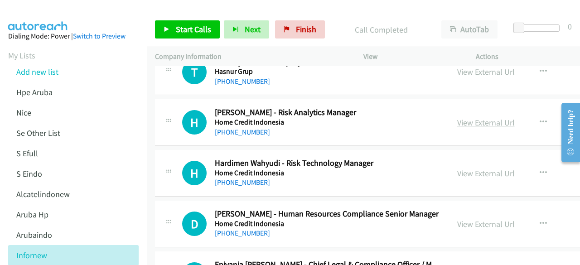
click at [459, 117] on link "View External Url" at bounding box center [486, 122] width 58 height 10
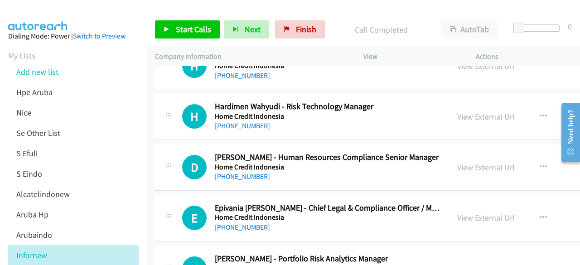
scroll to position [5072, 0]
click at [458, 111] on link "View External Url" at bounding box center [486, 116] width 58 height 10
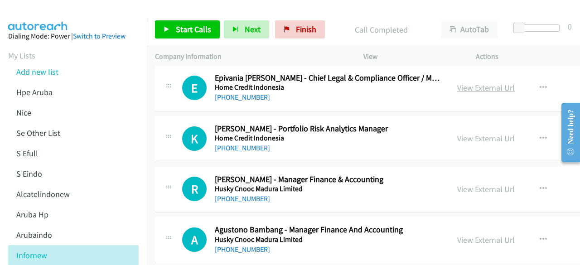
scroll to position [5204, 0]
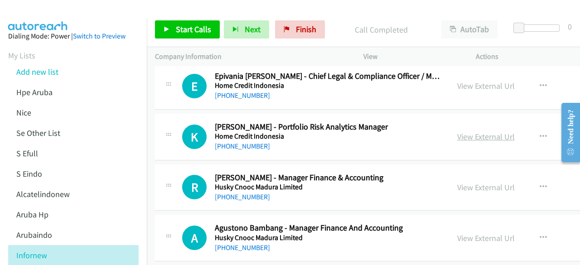
click at [462, 131] on link "View External Url" at bounding box center [486, 136] width 58 height 10
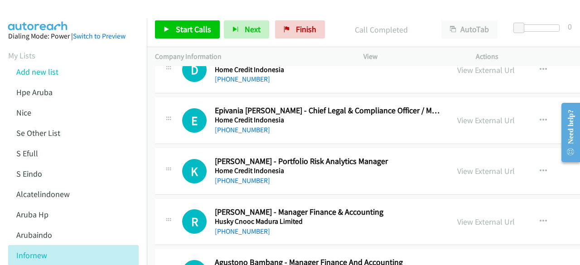
scroll to position [5232, 0]
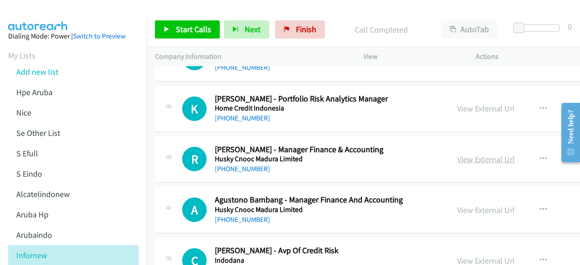
click at [462, 154] on link "View External Url" at bounding box center [486, 159] width 58 height 10
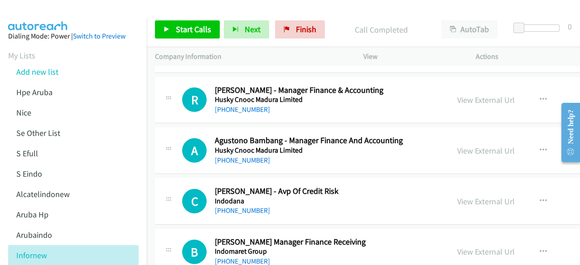
scroll to position [5293, 0]
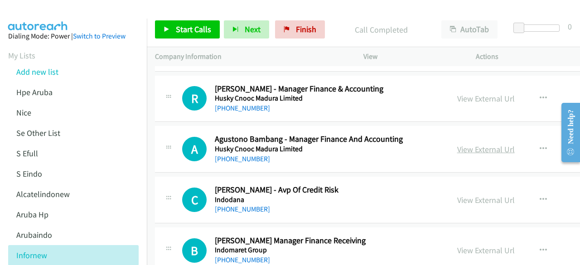
click at [460, 144] on link "View External Url" at bounding box center [486, 149] width 58 height 10
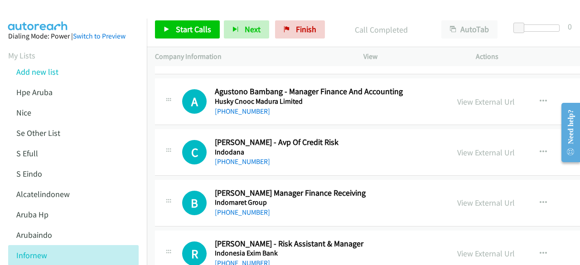
scroll to position [5345, 0]
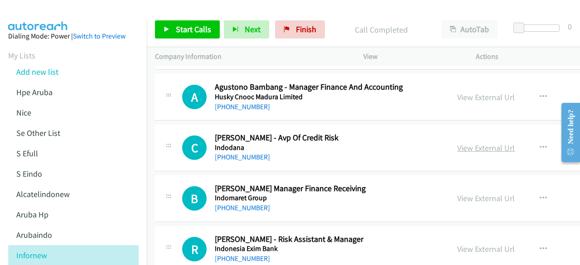
click at [458, 143] on link "View External Url" at bounding box center [486, 148] width 58 height 10
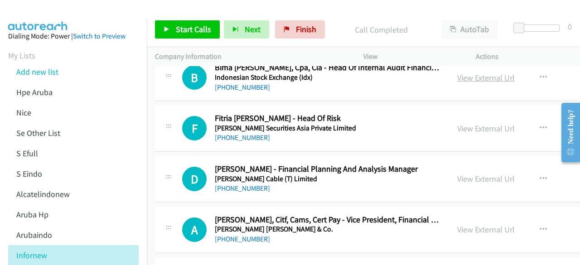
scroll to position [5621, 0]
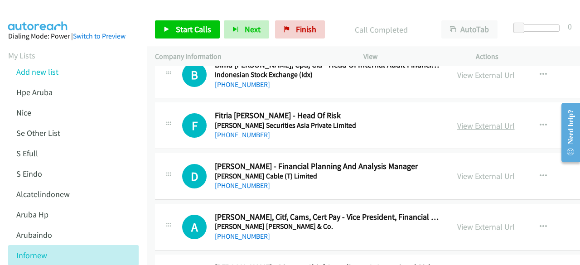
click at [476, 121] on link "View External Url" at bounding box center [486, 126] width 58 height 10
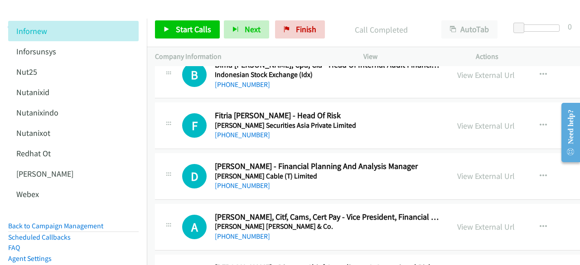
scroll to position [238, 0]
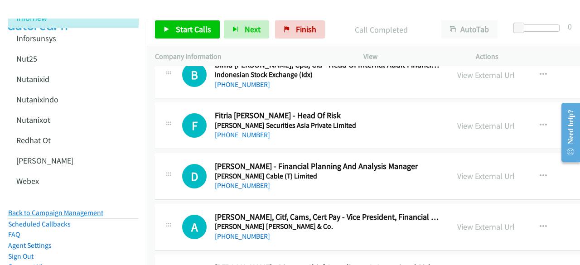
click at [81, 209] on link "Back to Campaign Management" at bounding box center [55, 213] width 95 height 9
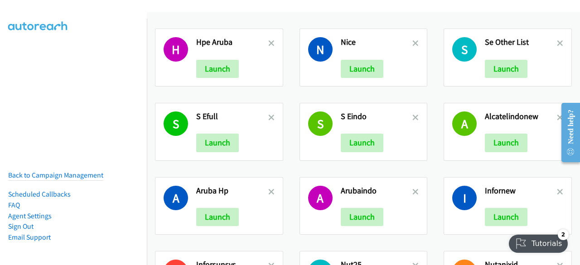
scroll to position [236, 0]
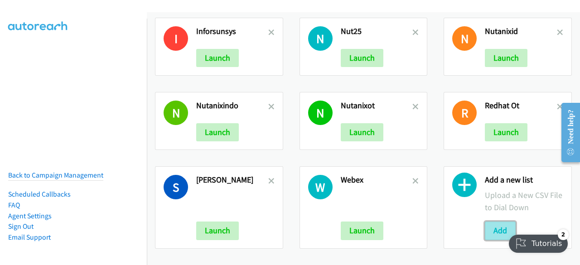
click at [494, 222] on button "Add" at bounding box center [500, 231] width 31 height 18
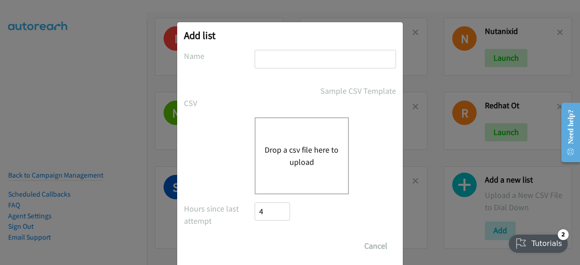
click at [274, 63] on input "text" at bounding box center [325, 59] width 141 height 19
type input "Nicecx"
click at [306, 154] on button "Drop a csv file here to upload" at bounding box center [302, 156] width 74 height 24
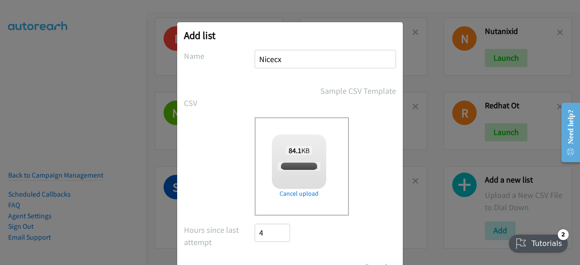
scroll to position [40, 0]
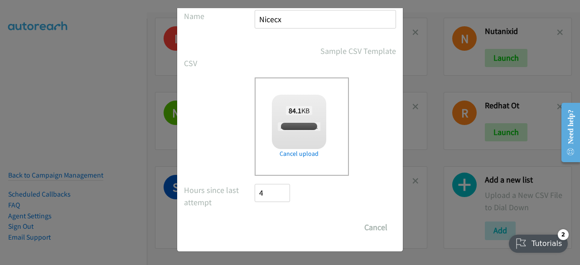
checkbox input "true"
click at [262, 232] on input "Save List" at bounding box center [279, 227] width 48 height 18
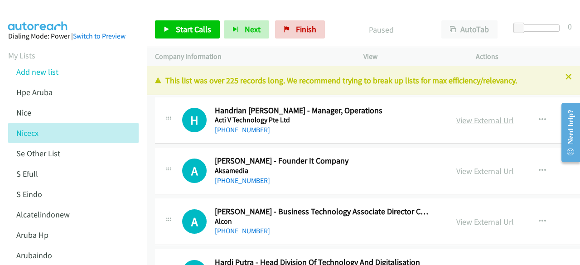
click at [465, 116] on link "View External Url" at bounding box center [485, 120] width 58 height 10
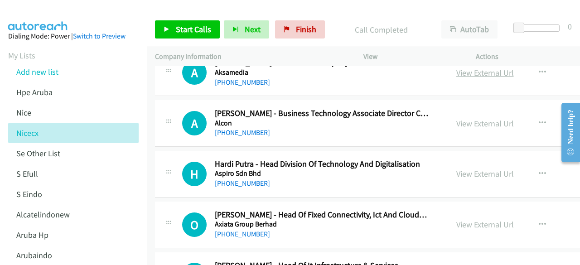
scroll to position [100, 0]
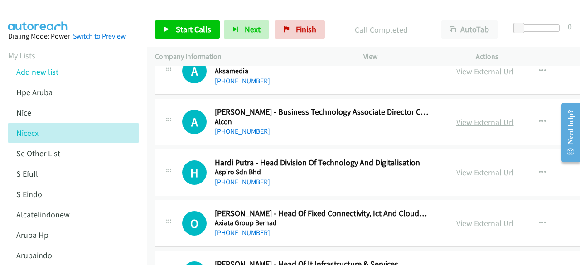
click at [456, 121] on link "View External Url" at bounding box center [485, 122] width 58 height 10
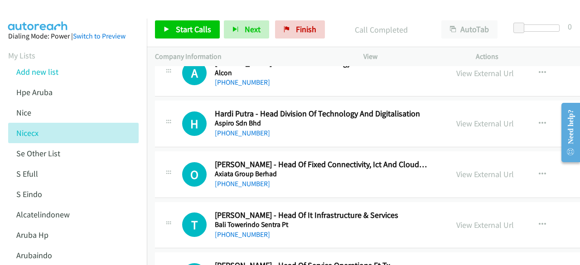
scroll to position [152, 0]
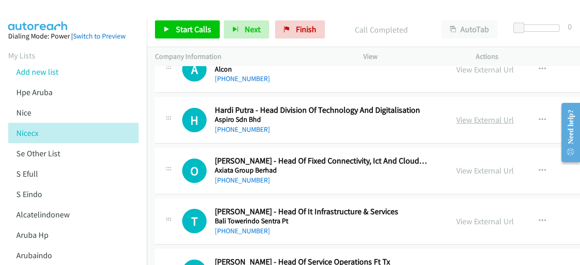
click at [462, 118] on link "View External Url" at bounding box center [485, 120] width 58 height 10
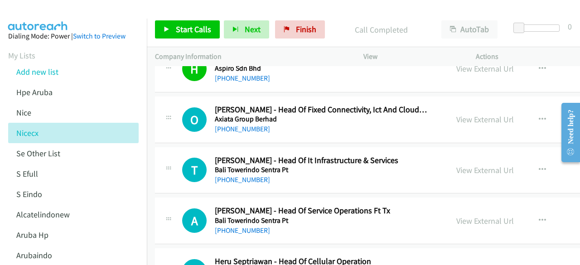
scroll to position [204, 0]
click at [456, 117] on link "View External Url" at bounding box center [485, 119] width 58 height 10
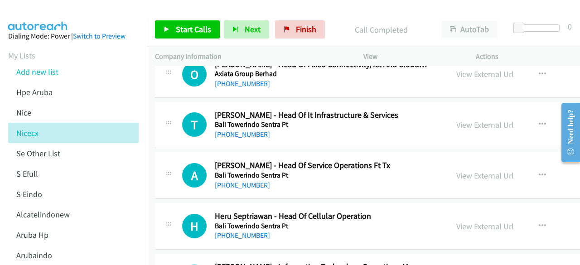
scroll to position [250, 0]
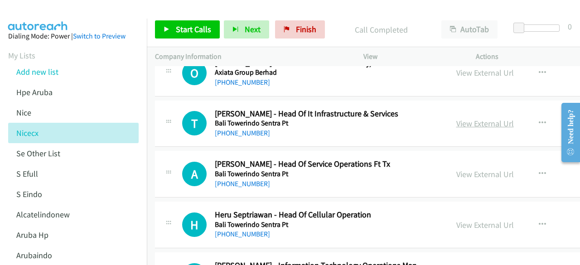
click at [456, 121] on link "View External Url" at bounding box center [485, 123] width 58 height 10
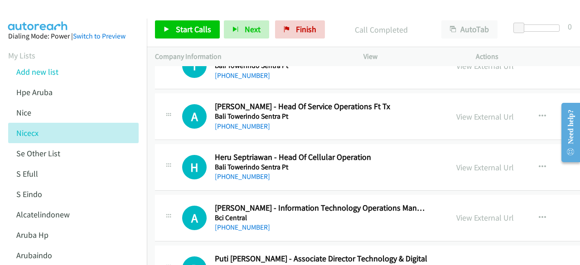
scroll to position [309, 0]
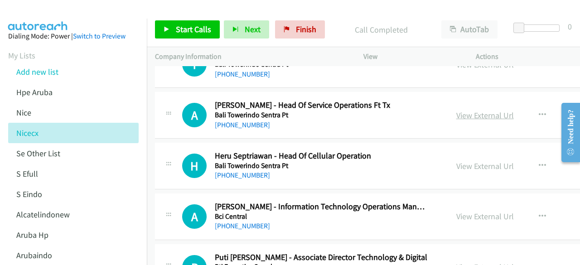
click at [456, 115] on link "View External Url" at bounding box center [485, 115] width 58 height 10
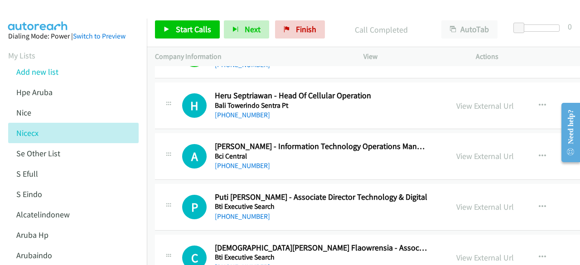
scroll to position [370, 0]
click at [464, 101] on link "View External Url" at bounding box center [485, 105] width 58 height 10
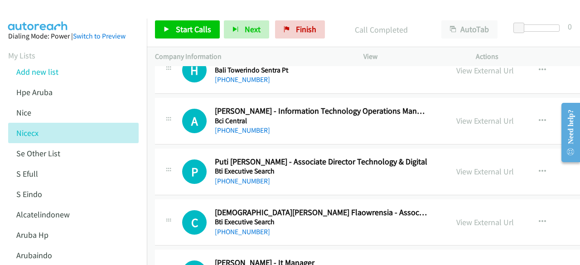
scroll to position [406, 0]
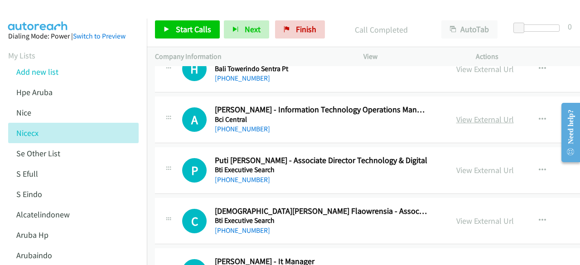
click at [456, 117] on link "View External Url" at bounding box center [485, 119] width 58 height 10
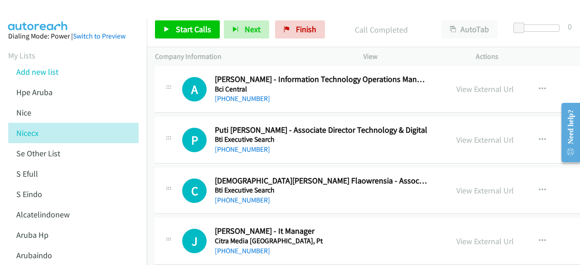
scroll to position [438, 0]
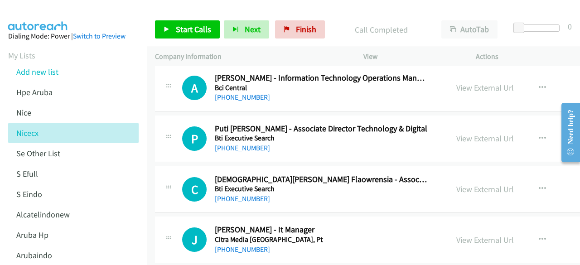
click at [461, 137] on link "View External Url" at bounding box center [485, 138] width 58 height 10
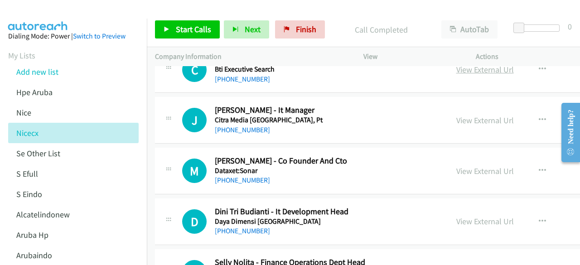
scroll to position [559, 0]
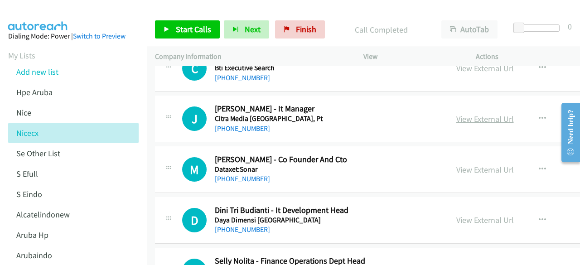
click at [456, 114] on link "View External Url" at bounding box center [485, 119] width 58 height 10
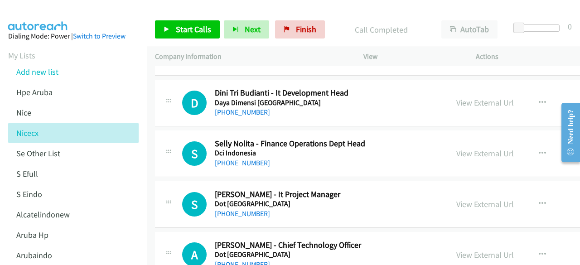
scroll to position [678, 0]
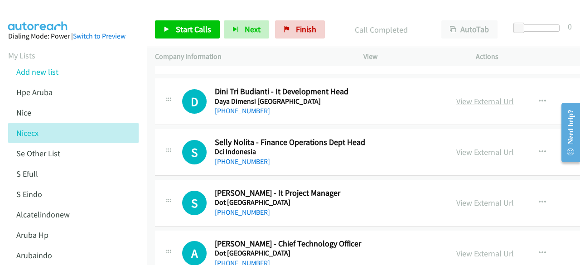
click at [476, 102] on link "View External Url" at bounding box center [485, 101] width 58 height 10
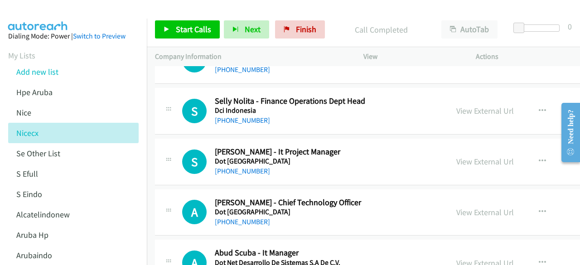
scroll to position [720, 0]
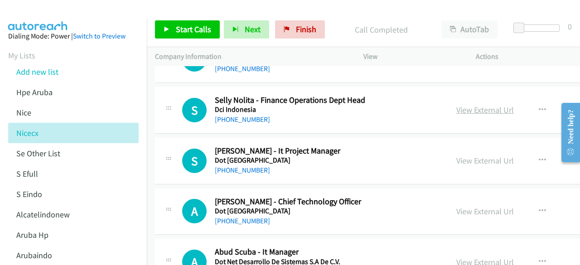
click at [456, 107] on link "View External Url" at bounding box center [485, 110] width 58 height 10
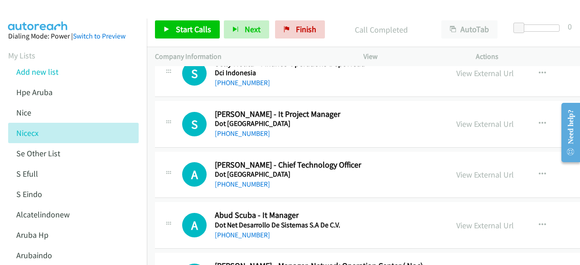
scroll to position [757, 0]
click at [455, 129] on div "View External Url View External Url Schedule/Manage Callback Start Calls Here R…" at bounding box center [525, 124] width 155 height 30
click at [457, 122] on link "View External Url" at bounding box center [485, 123] width 58 height 10
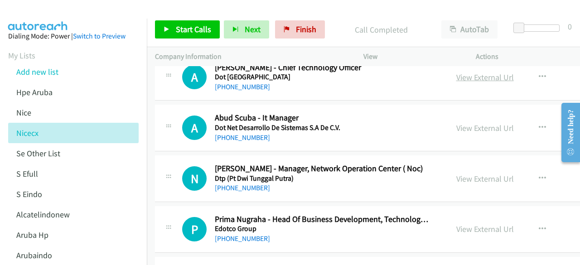
scroll to position [854, 0]
click at [456, 122] on link "View External Url" at bounding box center [485, 127] width 58 height 10
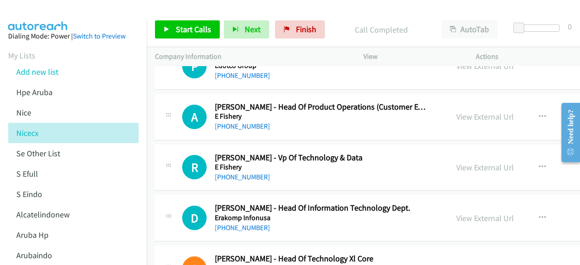
scroll to position [1019, 0]
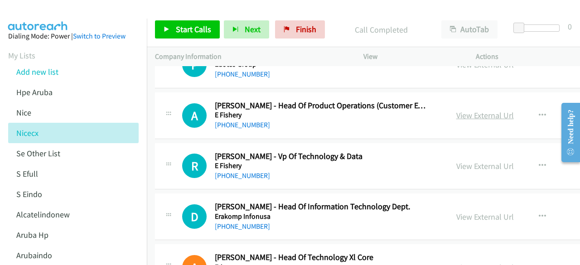
click at [456, 113] on link "View External Url" at bounding box center [485, 115] width 58 height 10
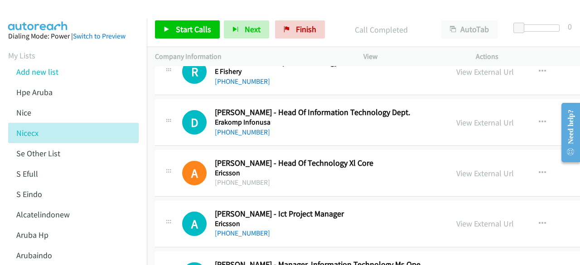
scroll to position [1113, 0]
click at [461, 117] on link "View External Url" at bounding box center [485, 122] width 58 height 10
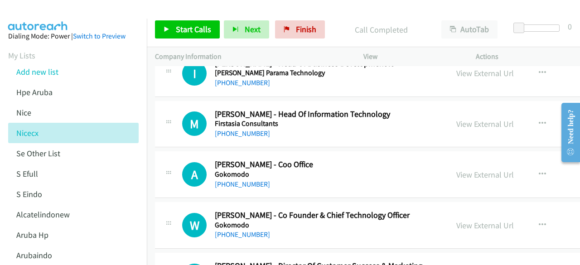
scroll to position [1620, 0]
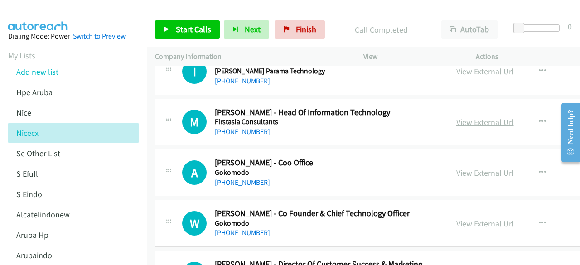
click at [458, 117] on link "View External Url" at bounding box center [485, 122] width 58 height 10
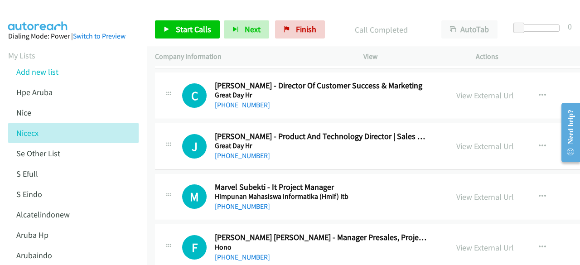
scroll to position [1798, 0]
click at [474, 91] on link "View External Url" at bounding box center [485, 96] width 58 height 10
click at [480, 143] on link "View External Url" at bounding box center [485, 146] width 58 height 10
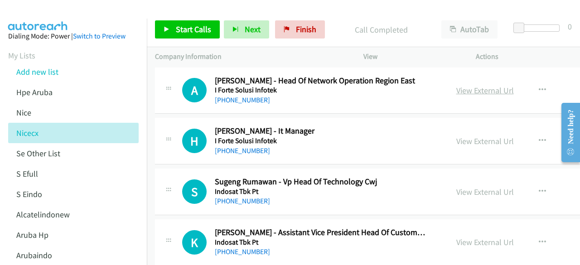
scroll to position [3528, 0]
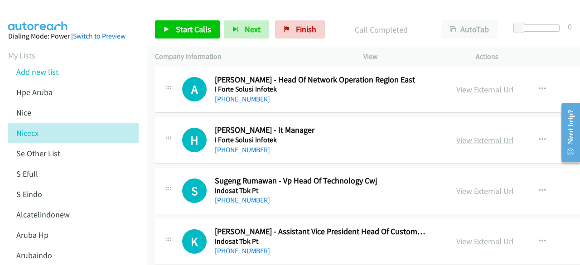
click at [467, 135] on link "View External Url" at bounding box center [485, 140] width 58 height 10
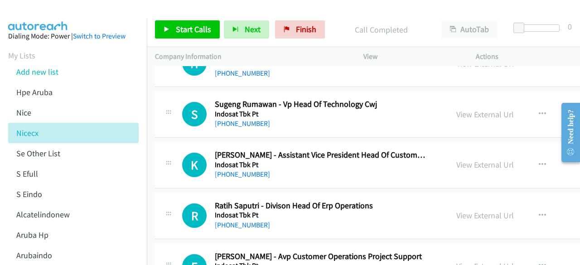
scroll to position [3605, 0]
click at [456, 159] on link "View External Url" at bounding box center [485, 164] width 58 height 10
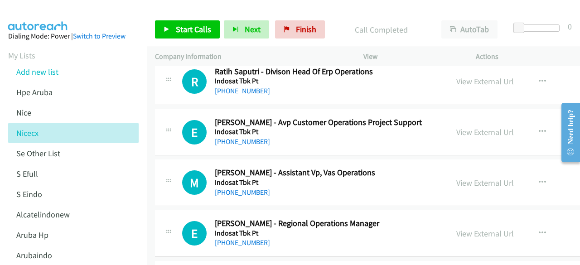
scroll to position [3739, 0]
click at [456, 126] on link "View External Url" at bounding box center [485, 131] width 58 height 10
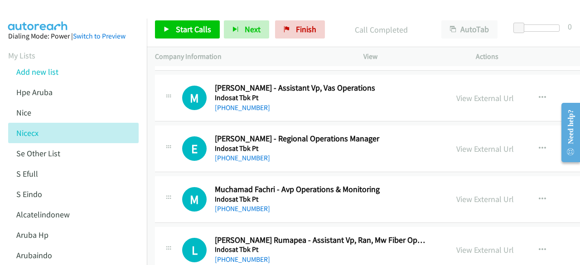
scroll to position [3826, 0]
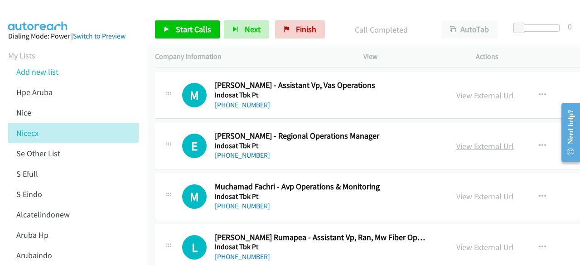
click at [456, 141] on link "View External Url" at bounding box center [485, 146] width 58 height 10
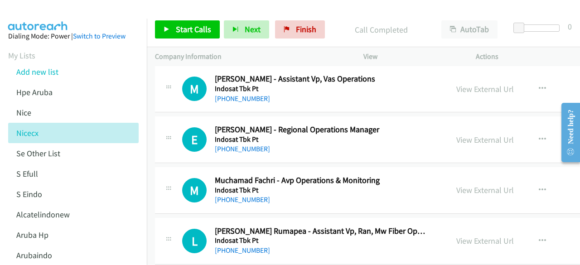
scroll to position [3831, 0]
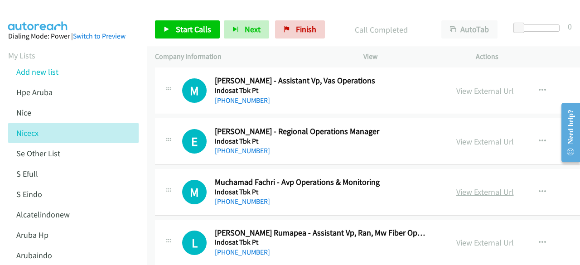
click at [456, 187] on link "View External Url" at bounding box center [485, 192] width 58 height 10
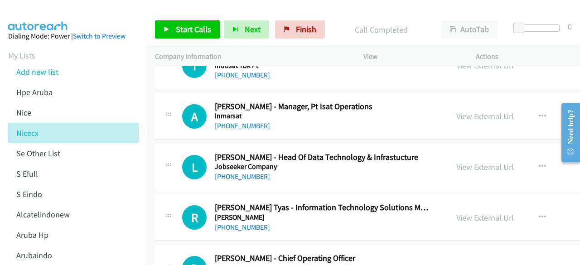
scroll to position [4515, 0]
click at [466, 111] on link "View External Url" at bounding box center [485, 116] width 58 height 10
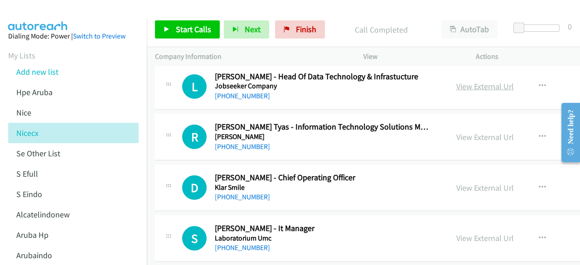
scroll to position [4596, 0]
click at [462, 131] on link "View External Url" at bounding box center [485, 136] width 58 height 10
